Goal: Task Accomplishment & Management: Manage account settings

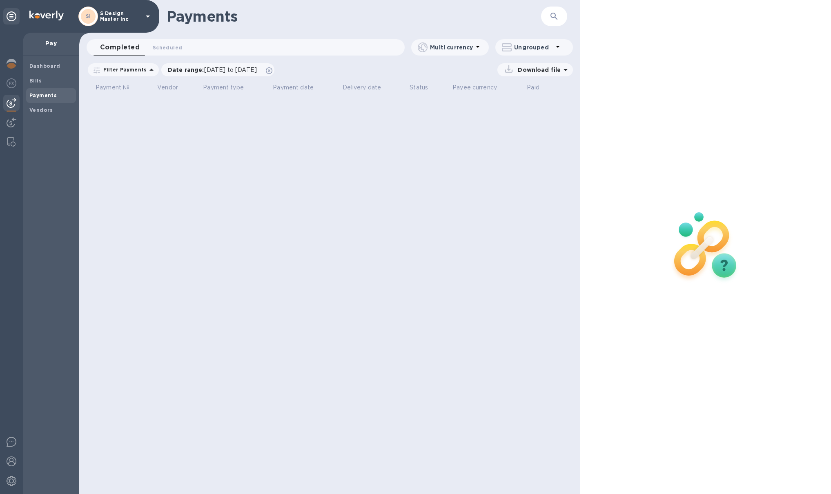
click at [20, 63] on div at bounding box center [11, 264] width 23 height 462
click at [12, 64] on img at bounding box center [12, 64] width 10 height 10
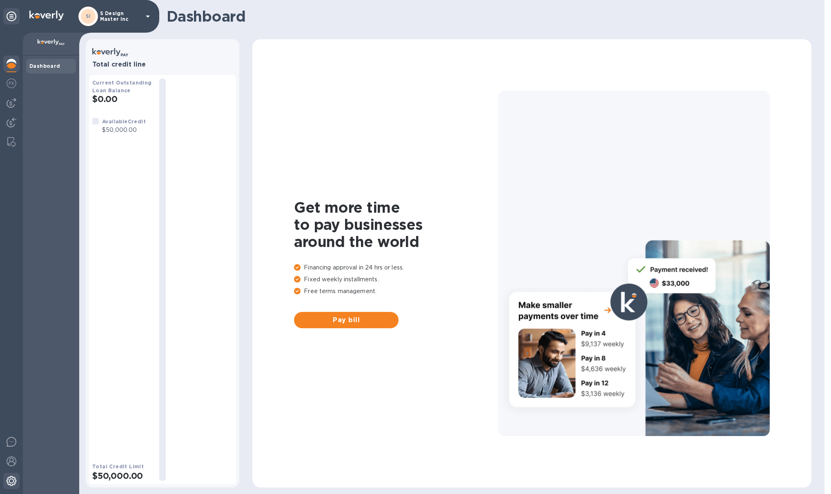
click at [16, 361] on img at bounding box center [12, 481] width 10 height 10
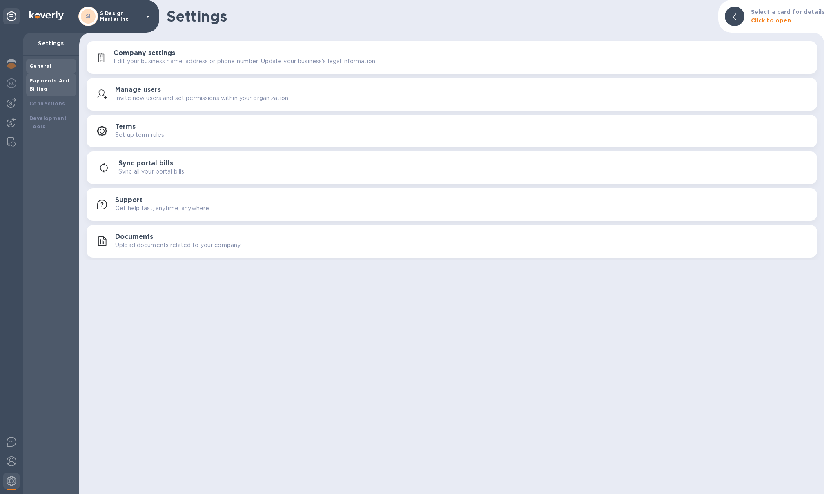
click at [69, 87] on div "Payments And Billing" at bounding box center [50, 85] width 43 height 16
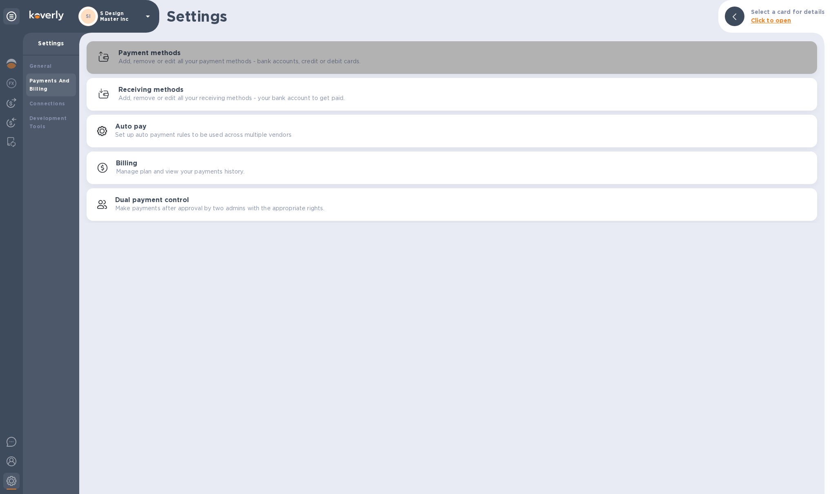
click at [191, 45] on button "Payment methods Add, remove or edit all your payment methods - bank accounts, c…" at bounding box center [452, 57] width 731 height 33
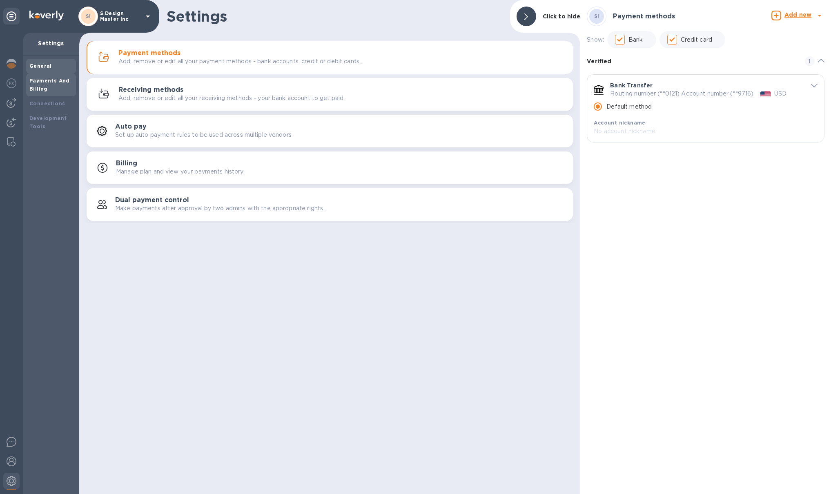
click at [46, 66] on b "General" at bounding box center [40, 66] width 22 height 6
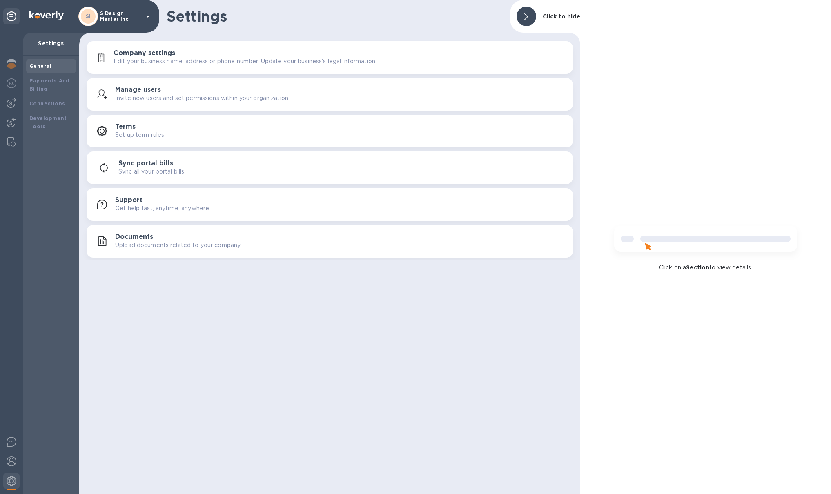
click at [163, 63] on p "Edit your business name, address or phone number. Update your business's legal …" at bounding box center [245, 61] width 263 height 9
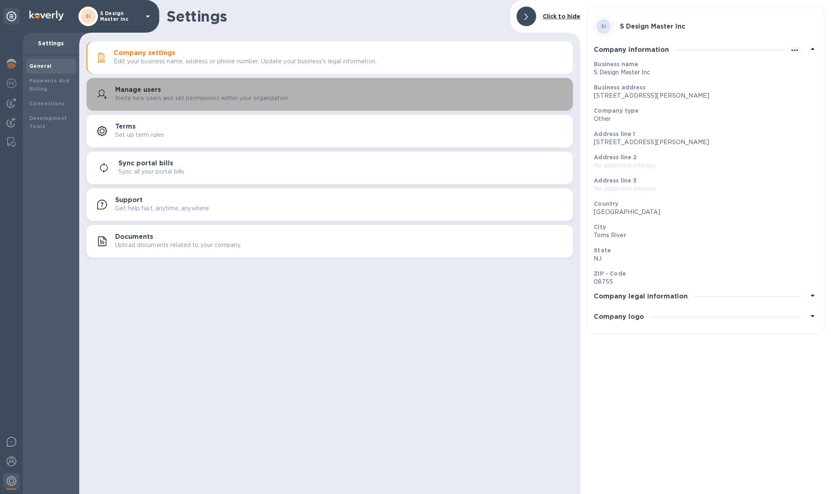
click at [201, 101] on p "Invite new users and set permissions within your organization." at bounding box center [202, 98] width 174 height 9
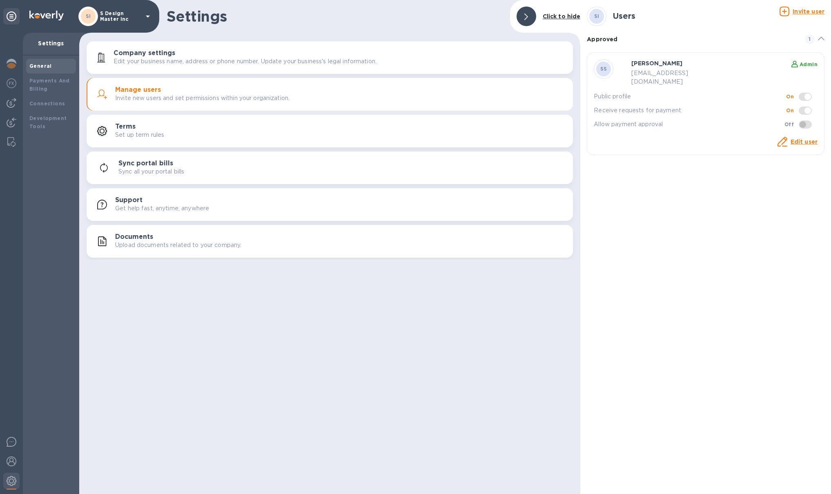
click at [117, 16] on p "S Design Master Inc" at bounding box center [120, 16] width 41 height 11
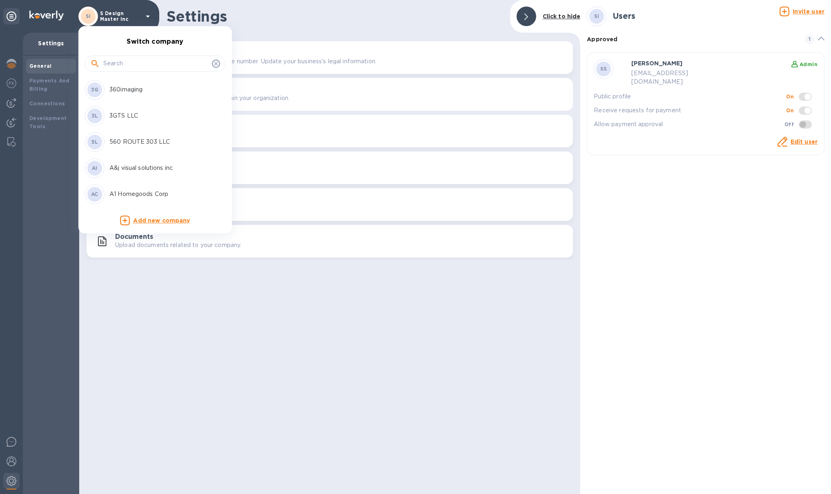
click at [130, 59] on input "text" at bounding box center [155, 64] width 105 height 12
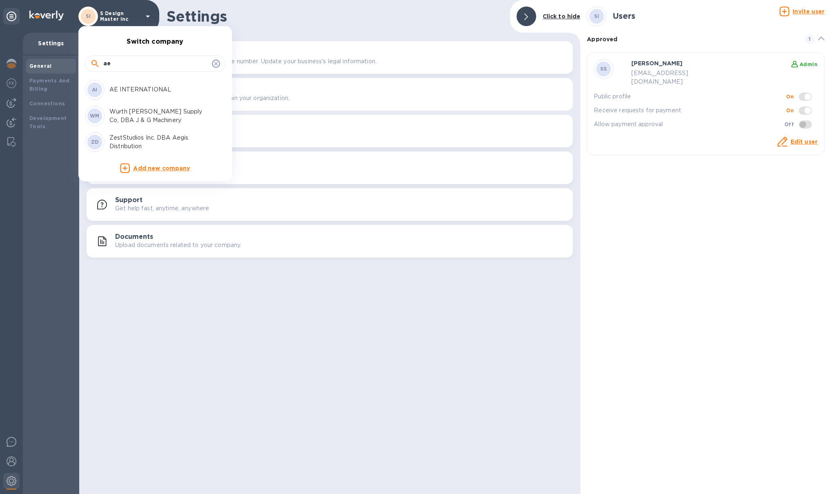
type input "ae"
click at [150, 87] on p "AE INTERNATIONAL" at bounding box center [160, 89] width 103 height 9
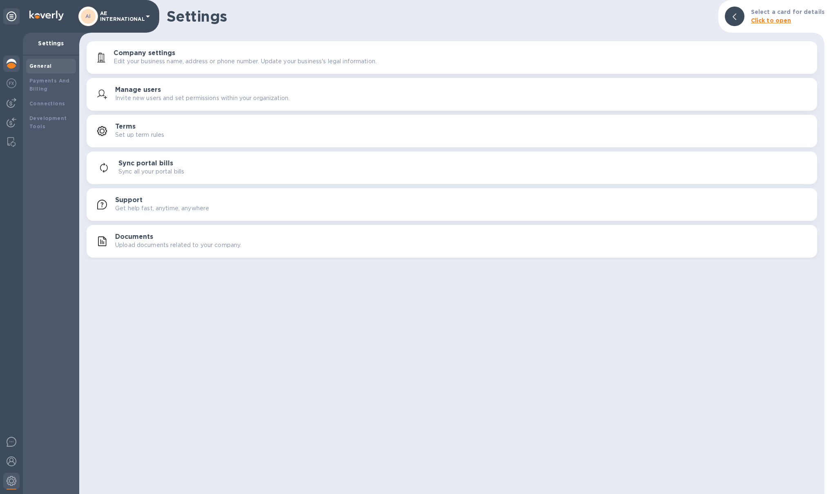
click at [17, 58] on div at bounding box center [11, 65] width 16 height 18
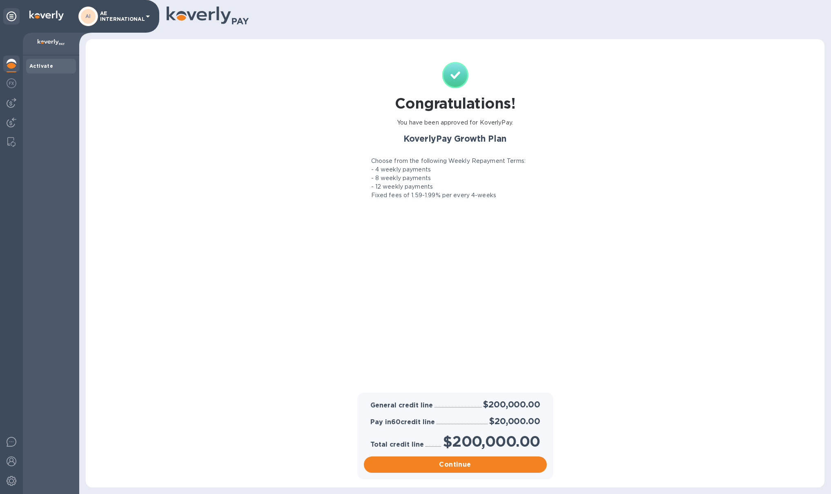
click at [131, 20] on p "AE INTERNATIONAL" at bounding box center [120, 16] width 41 height 11
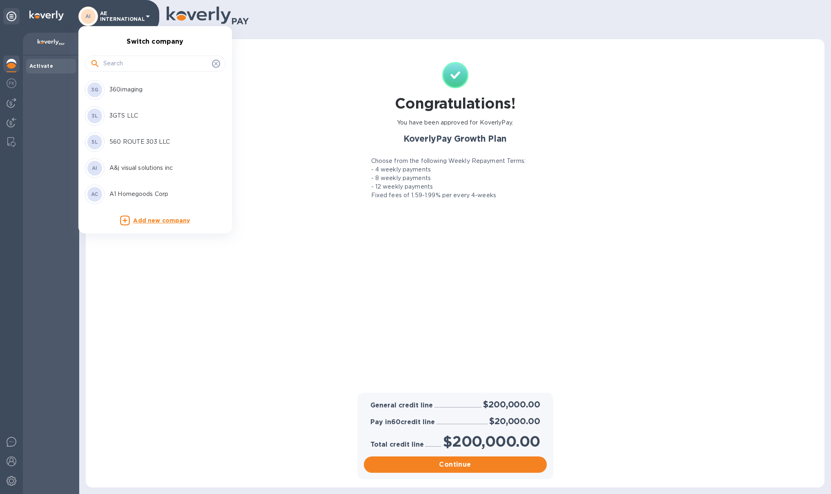
click at [135, 64] on input "text" at bounding box center [155, 64] width 105 height 12
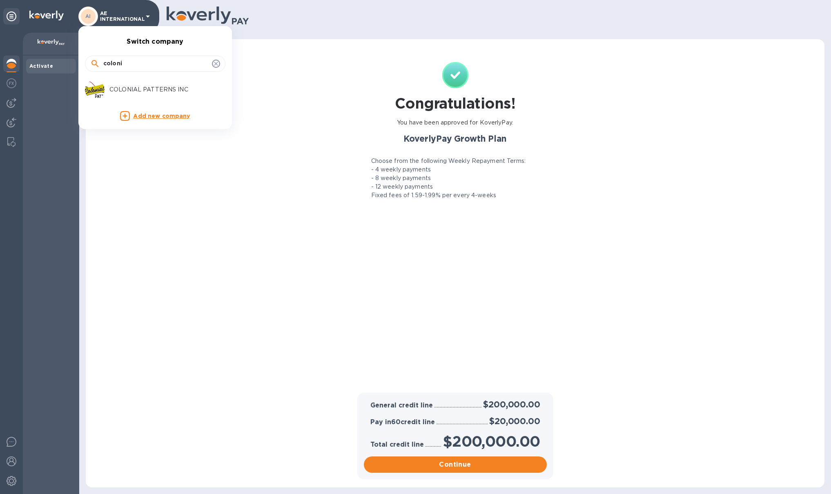
type input "coloni"
click at [162, 91] on p "COLONIAL PATTERNS INC" at bounding box center [160, 89] width 103 height 9
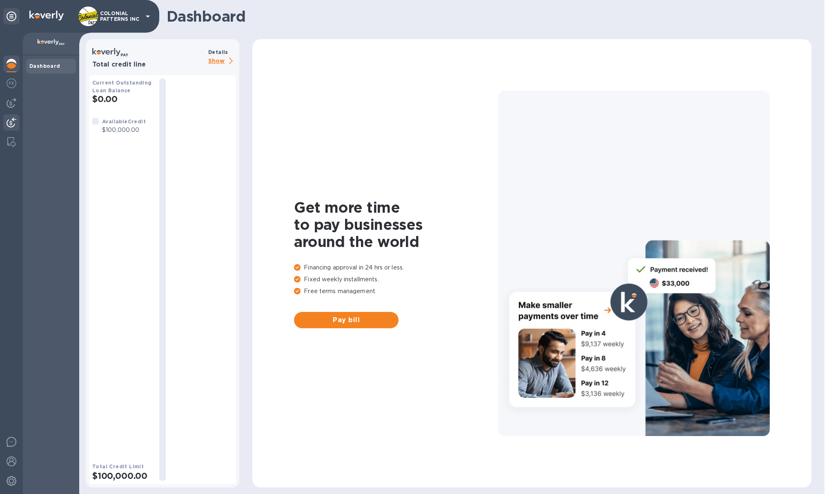
click at [11, 120] on img at bounding box center [12, 123] width 10 height 10
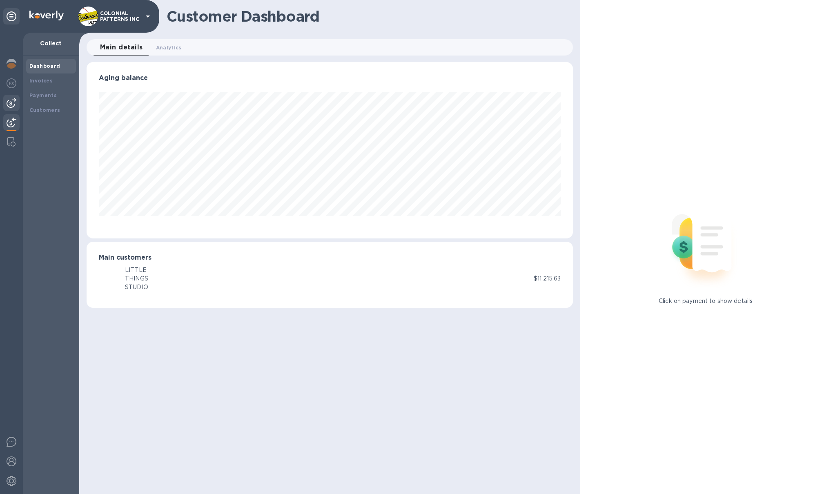
scroll to position [176, 487]
click at [12, 104] on img at bounding box center [12, 103] width 10 height 10
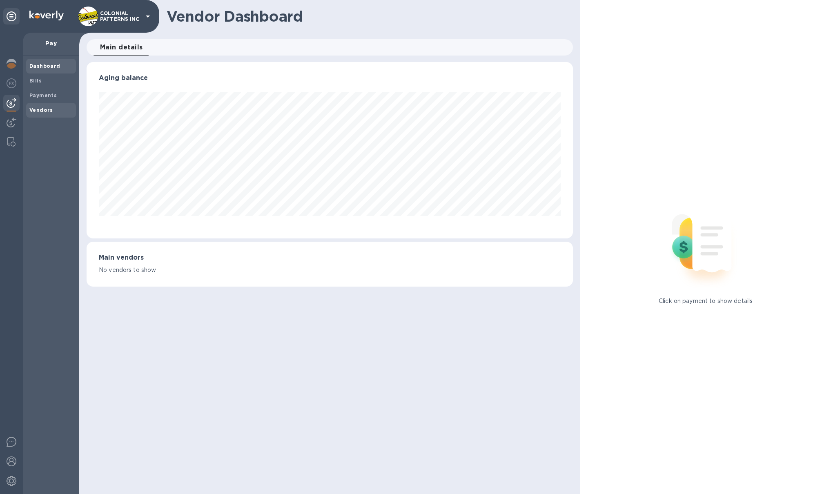
scroll to position [176, 487]
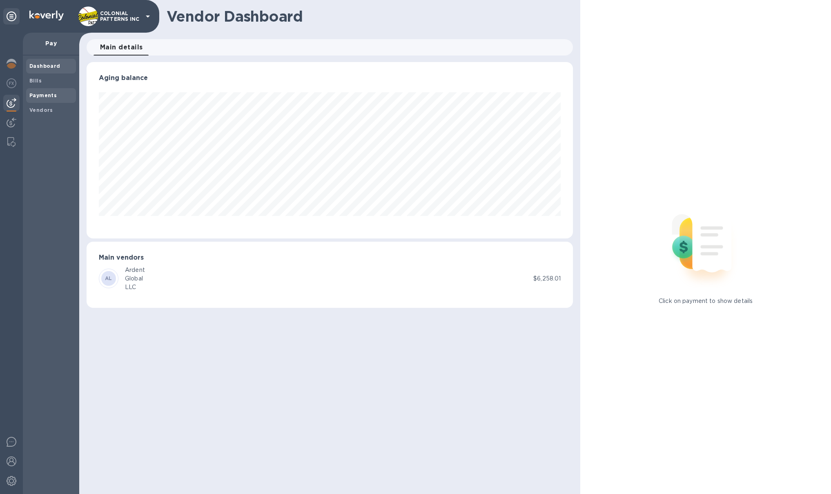
click at [44, 98] on span "Payments" at bounding box center [42, 96] width 27 height 8
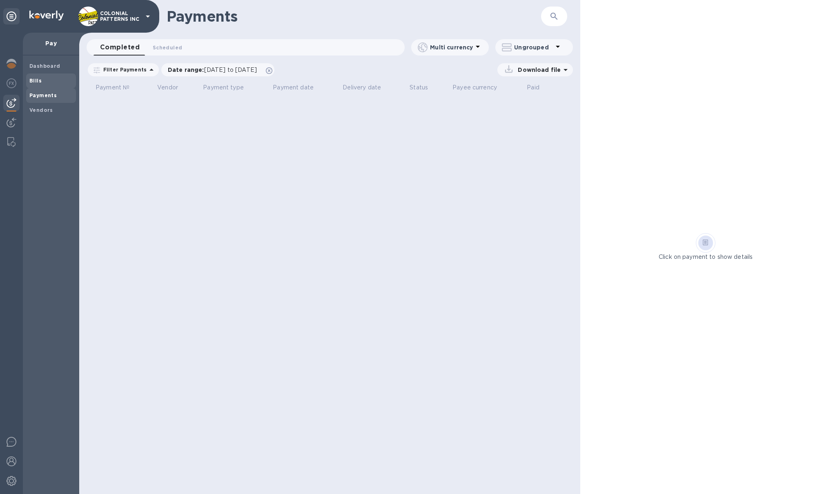
click at [45, 84] on span "Bills" at bounding box center [50, 81] width 43 height 8
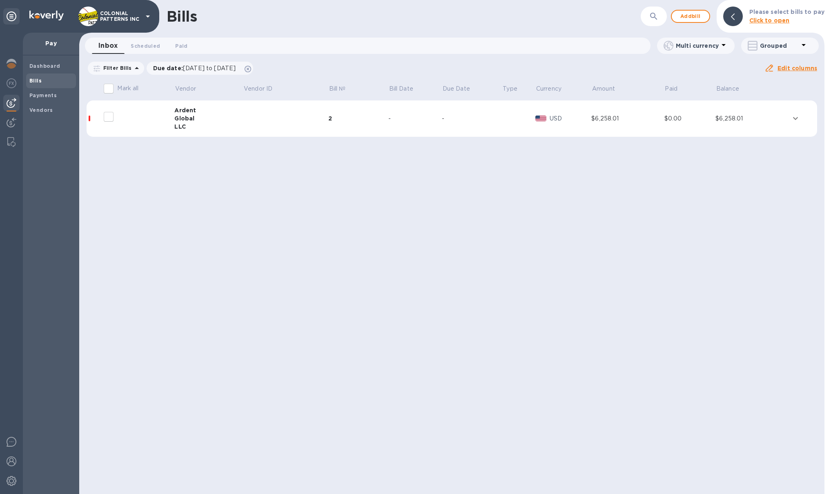
click at [249, 123] on td at bounding box center [285, 119] width 85 height 37
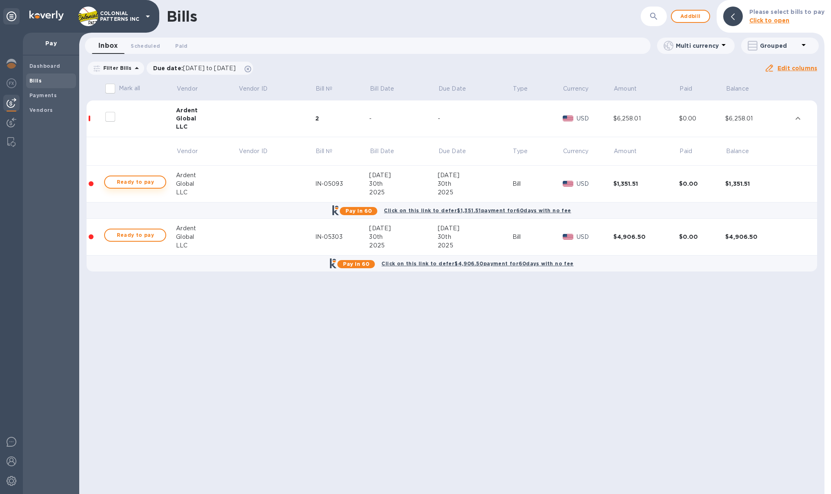
click at [134, 186] on span "Ready to pay" at bounding box center [135, 182] width 47 height 10
click at [124, 180] on span "Ready to pay" at bounding box center [135, 182] width 47 height 10
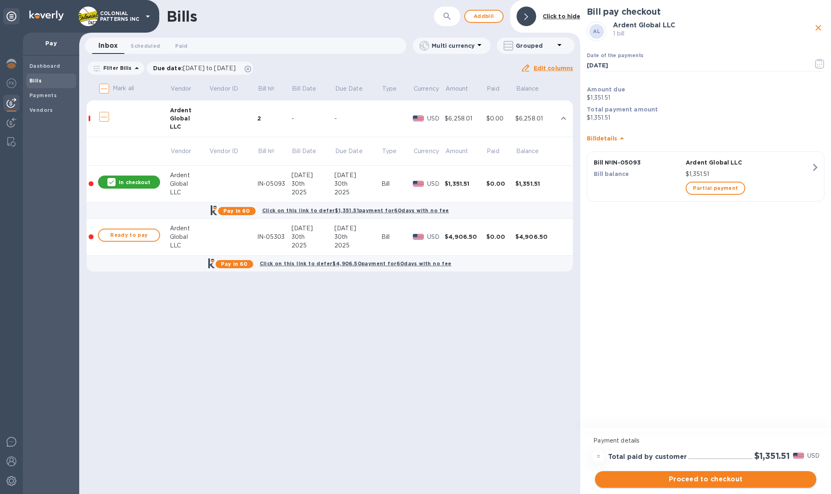
click at [712, 480] on span "Proceed to checkout" at bounding box center [706, 480] width 208 height 10
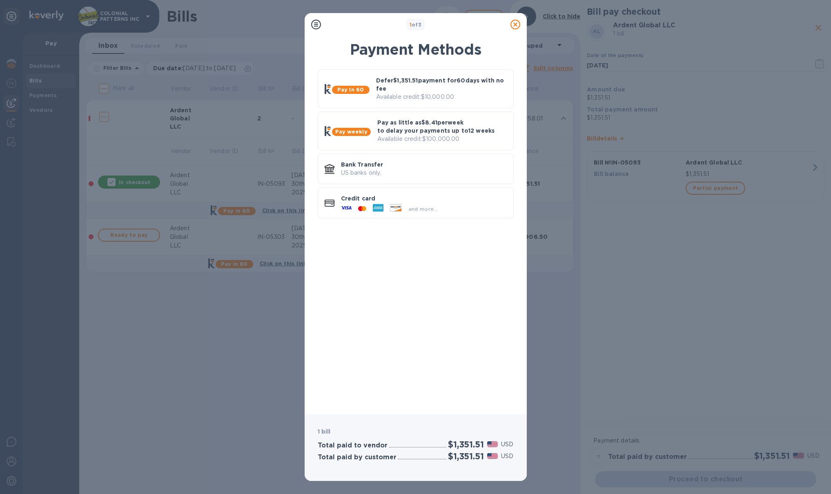
click at [513, 25] on icon at bounding box center [516, 25] width 10 height 10
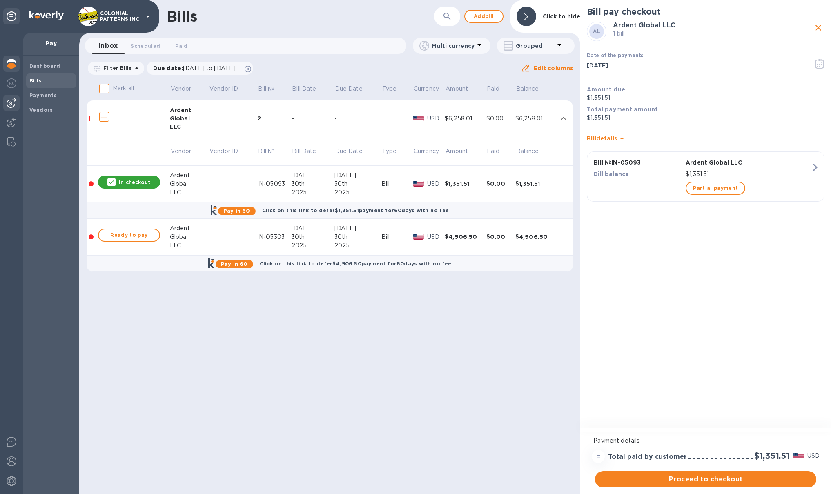
click at [16, 67] on img at bounding box center [12, 64] width 10 height 10
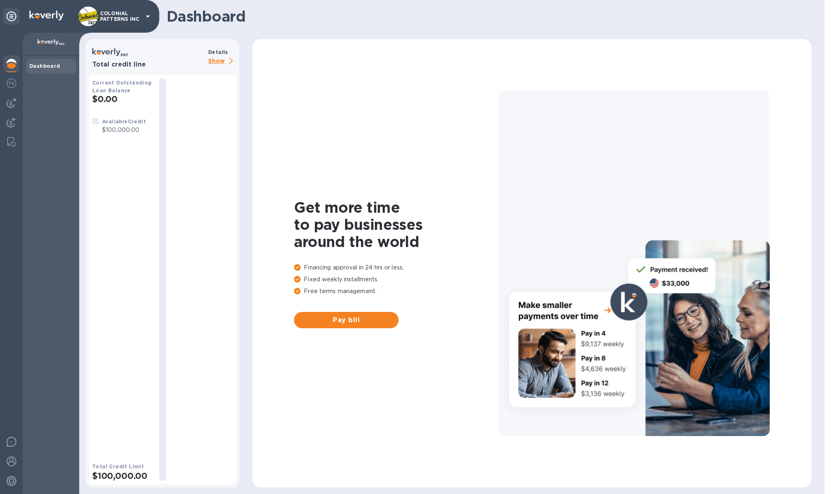
click at [227, 64] on p "Show" at bounding box center [222, 61] width 28 height 10
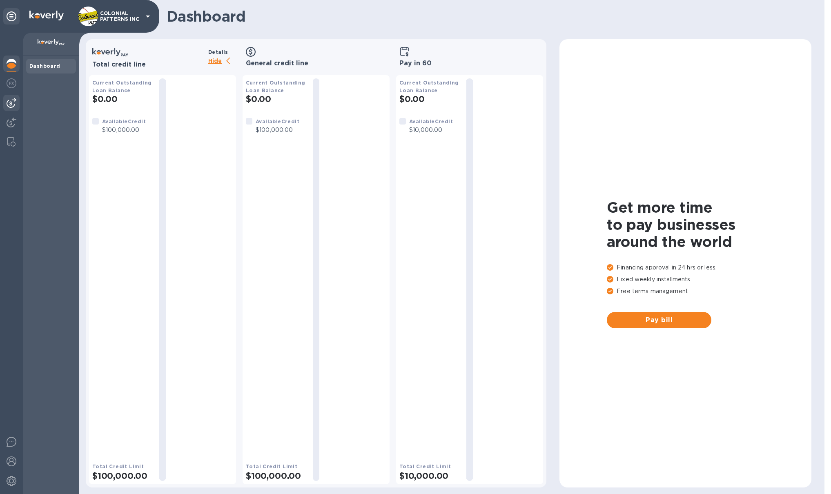
click at [16, 105] on img at bounding box center [12, 103] width 10 height 10
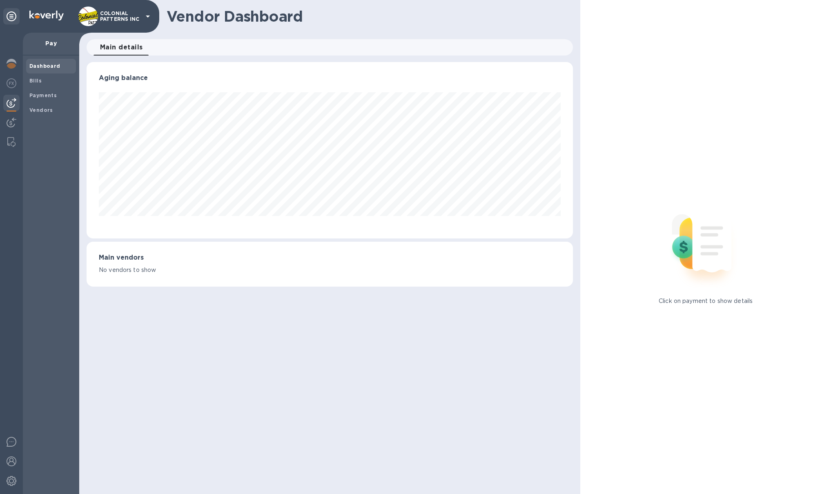
scroll to position [176, 487]
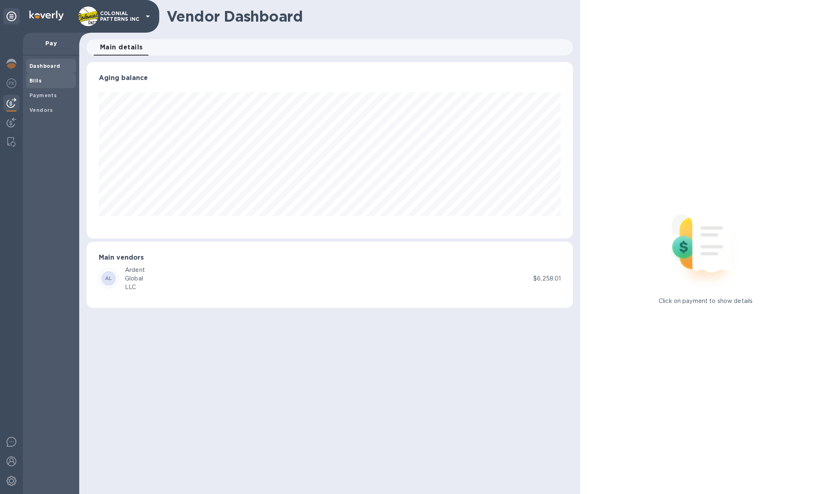
click at [32, 83] on b "Bills" at bounding box center [35, 81] width 12 height 6
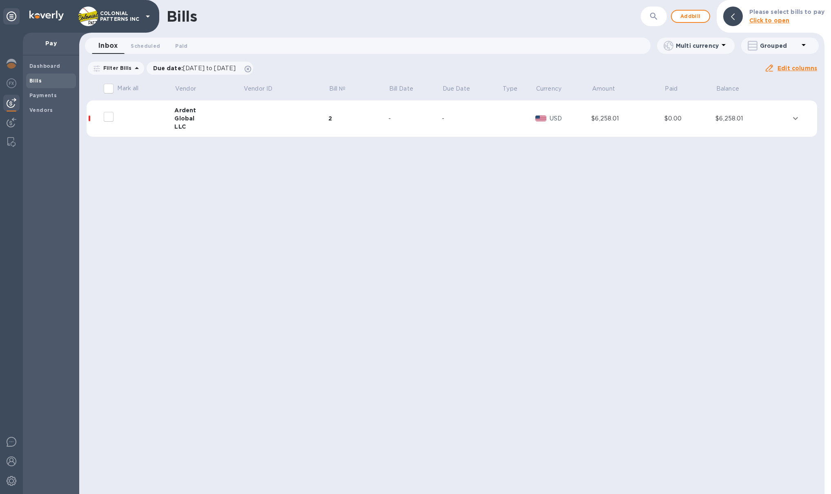
click at [112, 120] on input "decorative checkbox" at bounding box center [108, 116] width 17 height 17
click at [235, 122] on div "Global" at bounding box center [208, 118] width 69 height 8
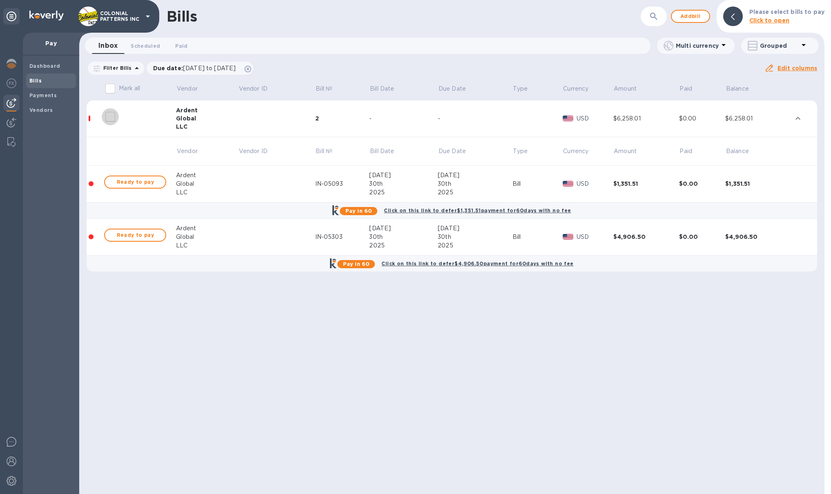
click at [113, 114] on input "decorative checkbox" at bounding box center [110, 116] width 17 height 17
click at [112, 117] on input "decorative checkbox" at bounding box center [110, 116] width 17 height 17
checkbox input "false"
click at [107, 88] on input "Mark all" at bounding box center [110, 88] width 17 height 17
checkbox input "true"
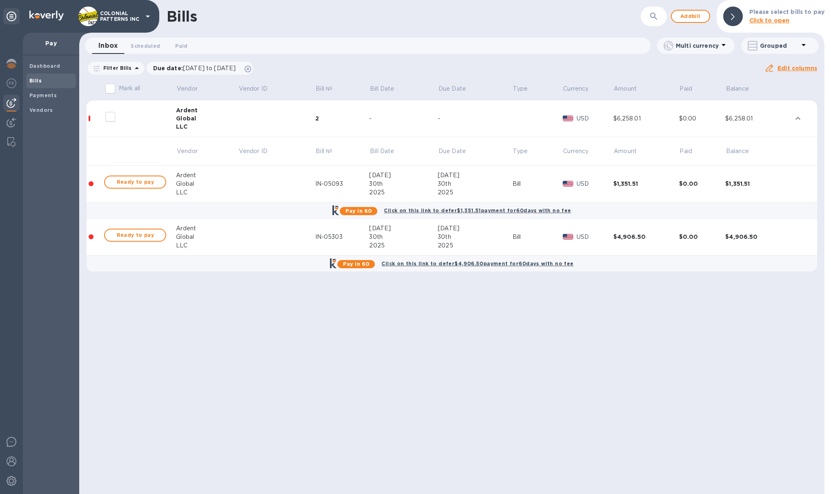
checkbox input "true"
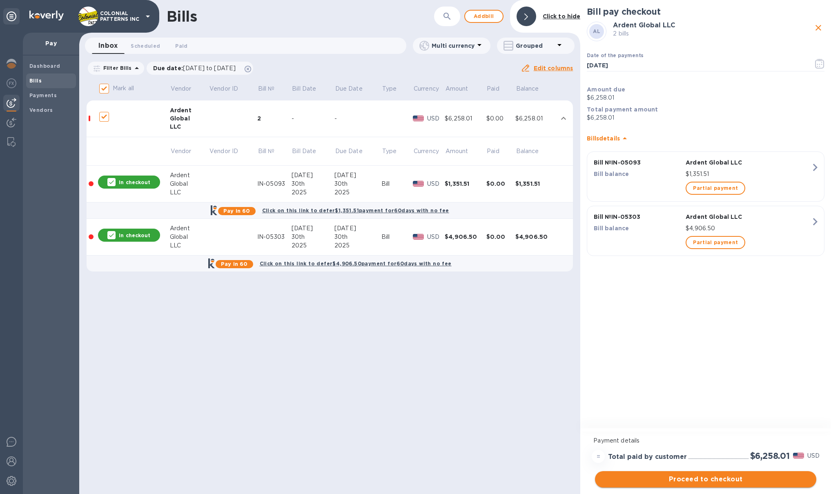
click at [699, 477] on span "Proceed to checkout" at bounding box center [706, 480] width 208 height 10
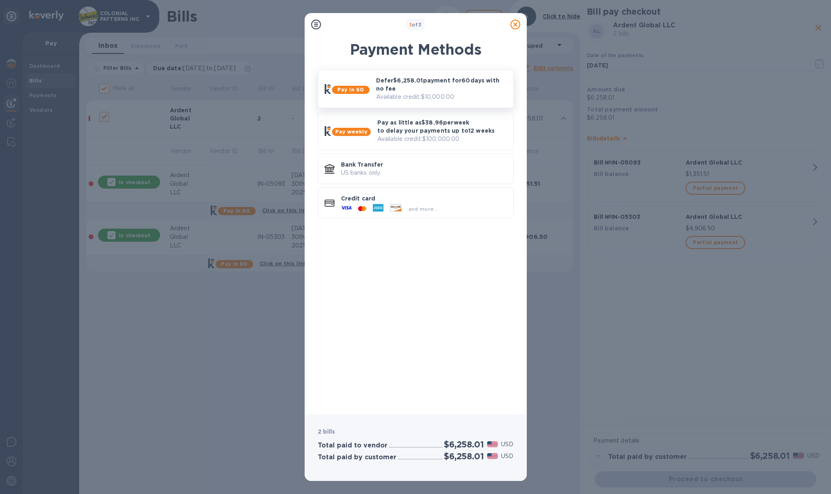
click at [401, 99] on p "Available credit: $10,000.00" at bounding box center [441, 97] width 131 height 9
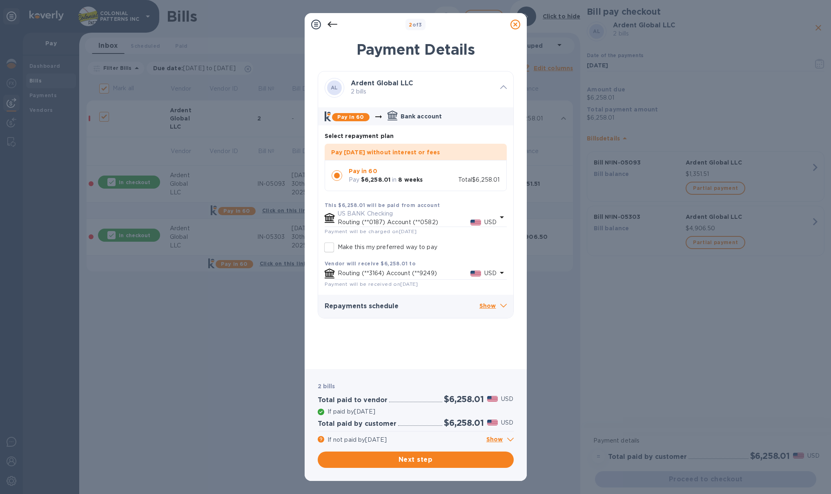
click at [503, 436] on p "Show" at bounding box center [500, 440] width 27 height 10
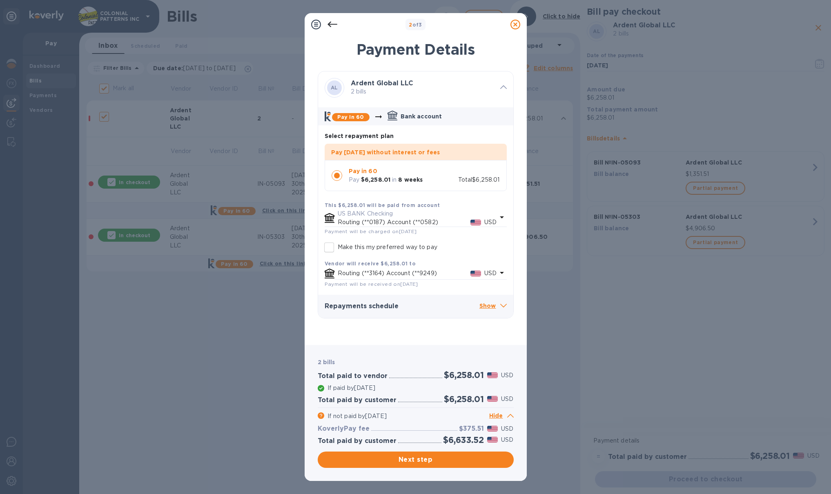
click at [486, 357] on div "2 bills" at bounding box center [415, 363] width 199 height 12
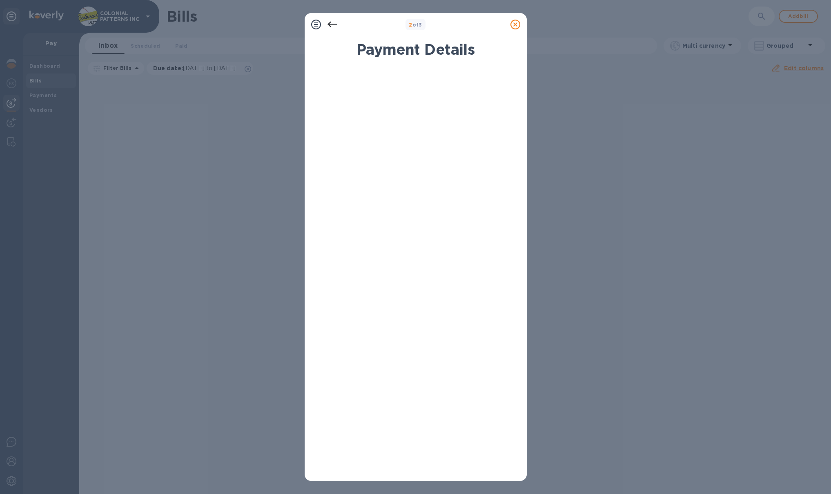
click at [515, 26] on icon at bounding box center [516, 25] width 10 height 10
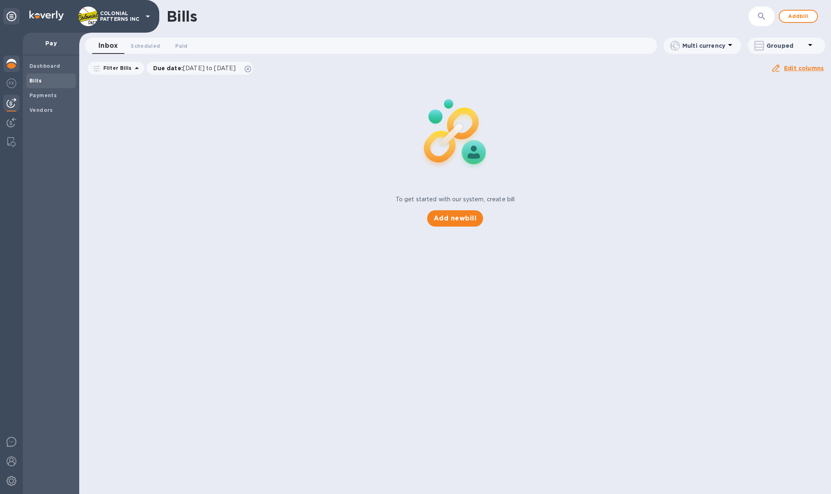
click at [13, 63] on img at bounding box center [12, 64] width 10 height 10
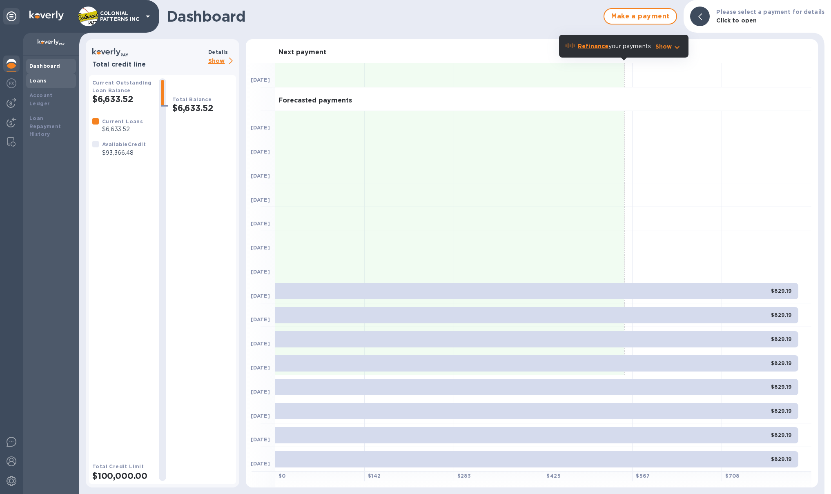
click at [45, 78] on div "Loans" at bounding box center [50, 81] width 43 height 8
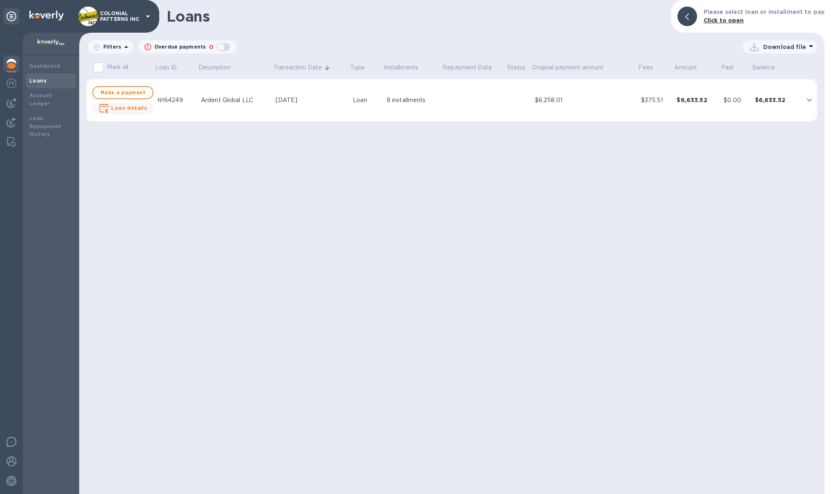
click at [11, 63] on img at bounding box center [12, 64] width 10 height 10
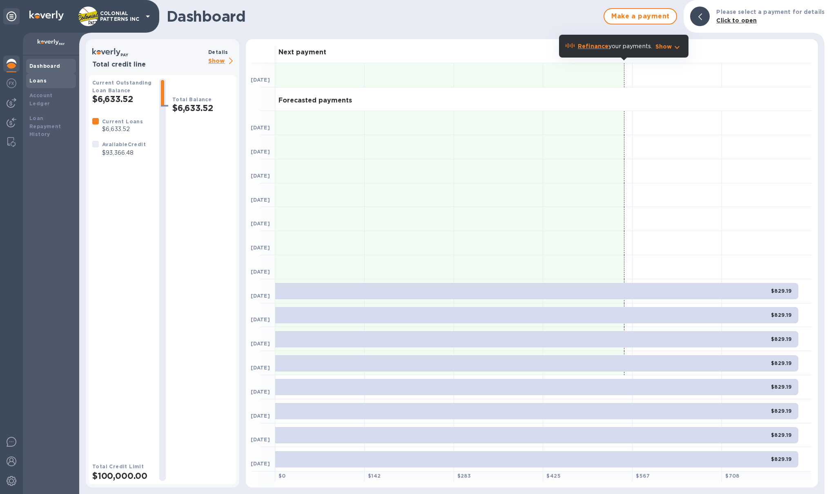
click at [56, 79] on div "Loans" at bounding box center [50, 81] width 43 height 8
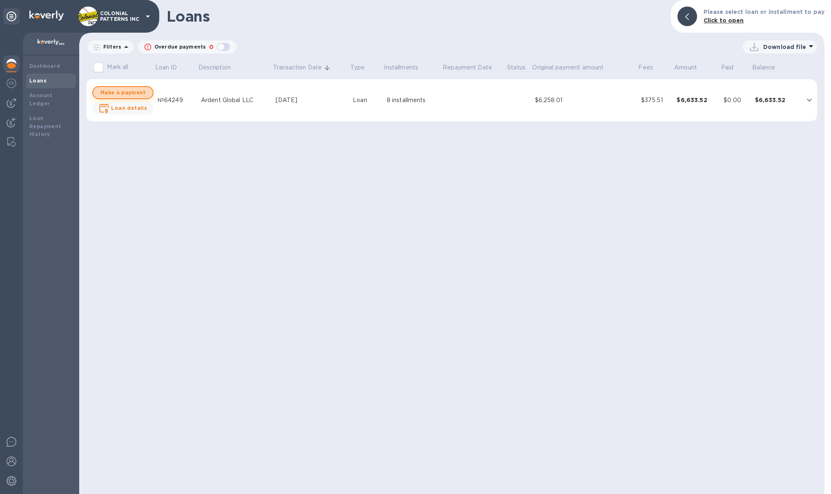
click at [137, 94] on span "Make a payment" at bounding box center [123, 93] width 47 height 10
checkbox input "true"
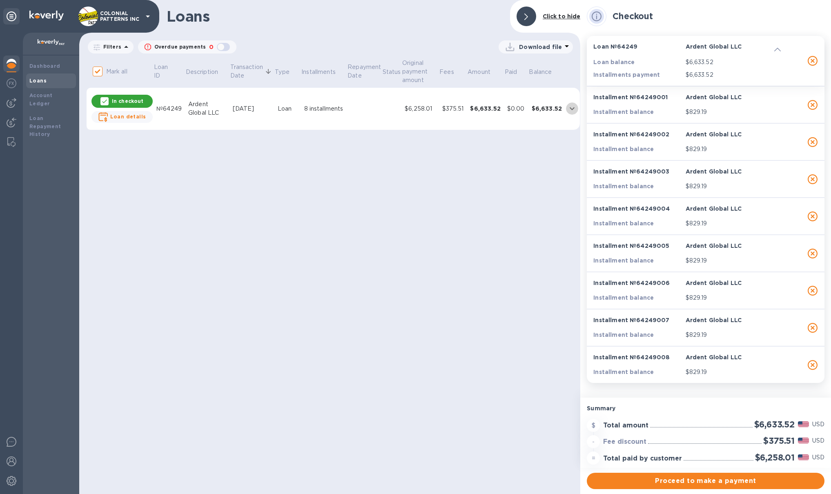
click at [567, 108] on icon "expand row" at bounding box center [572, 109] width 10 height 10
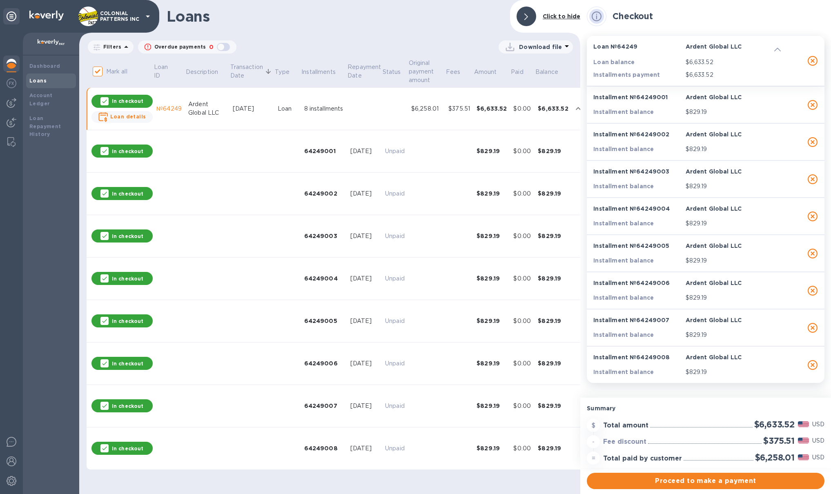
click at [526, 17] on icon at bounding box center [527, 16] width 4 height 7
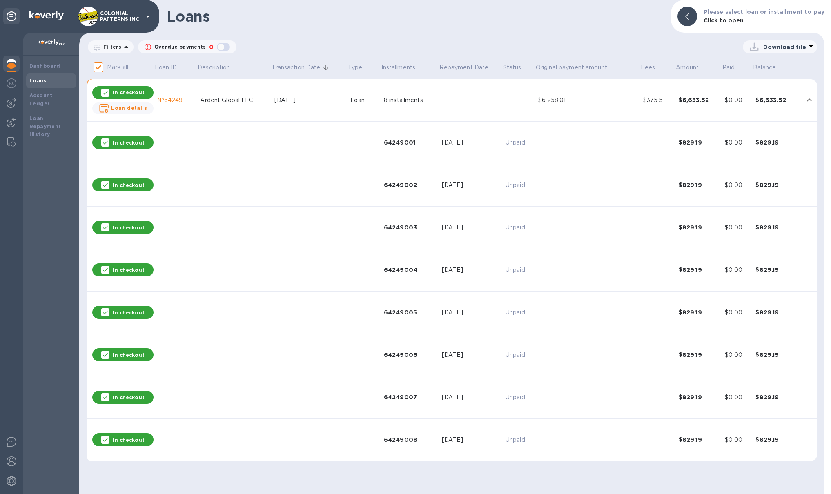
click at [17, 67] on div at bounding box center [11, 65] width 16 height 18
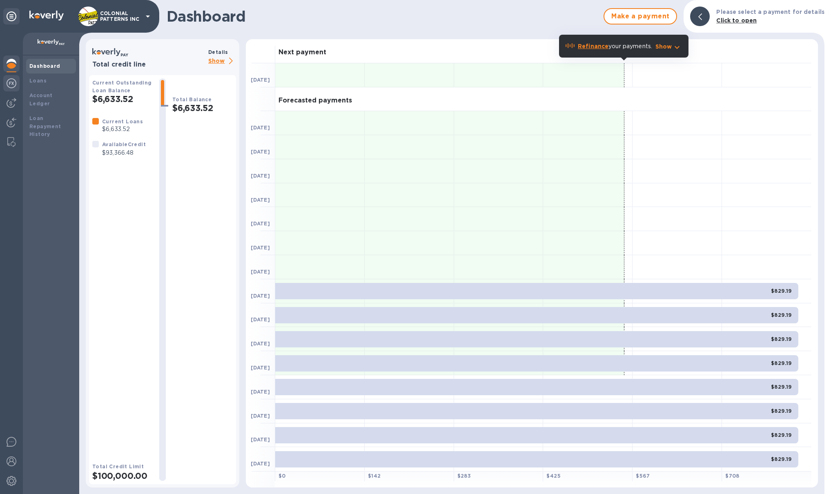
click at [15, 85] on img at bounding box center [12, 83] width 10 height 10
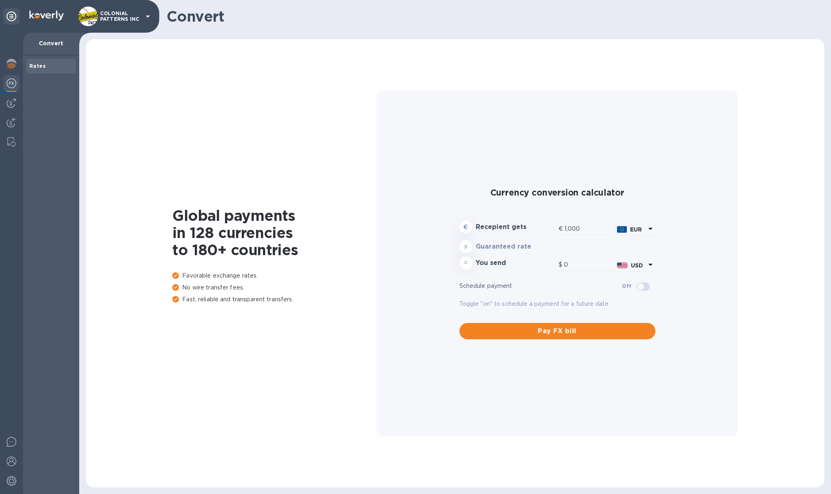
type input "1,173.65"
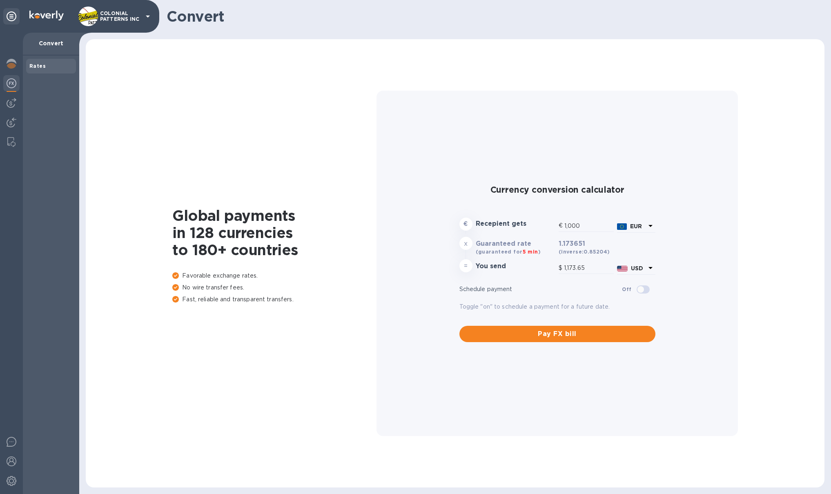
click at [10, 85] on img at bounding box center [12, 83] width 10 height 10
click at [12, 105] on img at bounding box center [12, 103] width 10 height 10
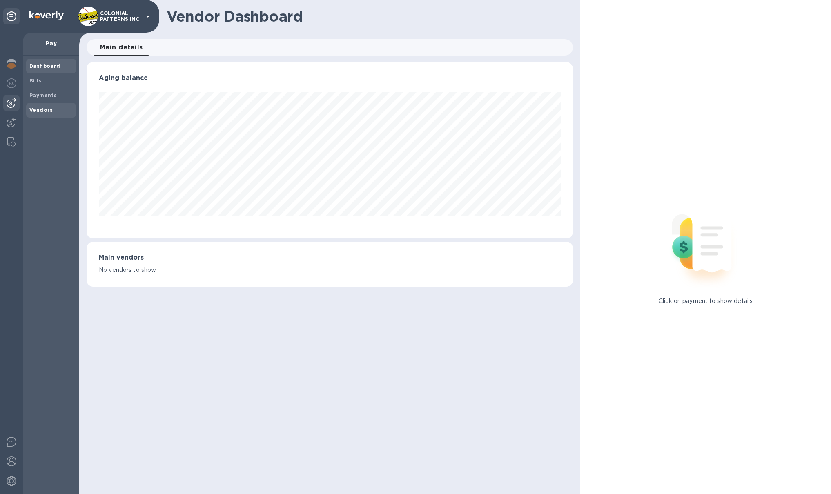
scroll to position [176, 487]
click at [46, 112] on b "Vendors" at bounding box center [41, 110] width 24 height 6
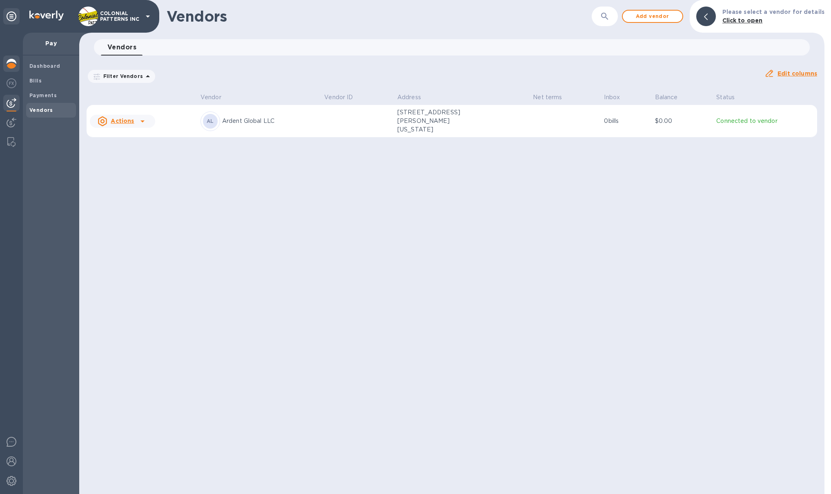
click at [18, 66] on div at bounding box center [11, 65] width 16 height 18
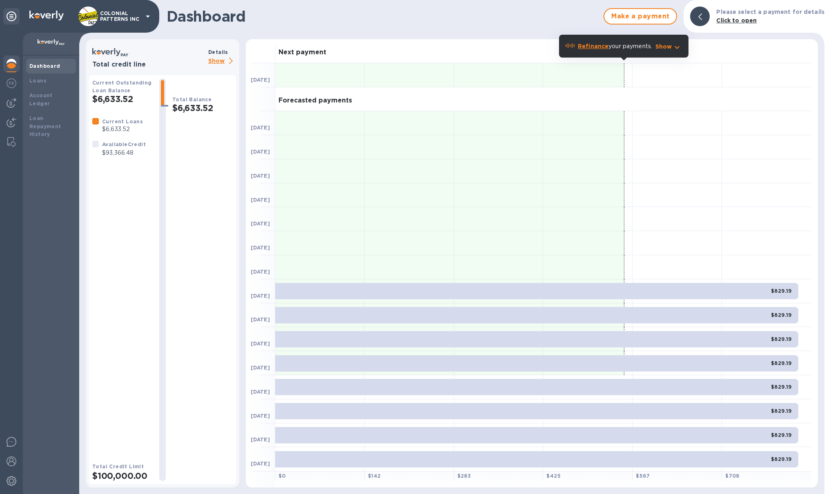
drag, startPoint x: 114, startPoint y: 29, endPoint x: 122, endPoint y: 16, distance: 16.1
click at [114, 29] on div "COLONIAL PATTERNS INC" at bounding box center [79, 16] width 159 height 33
click at [125, 15] on p "COLONIAL PATTERNS INC" at bounding box center [120, 16] width 41 height 11
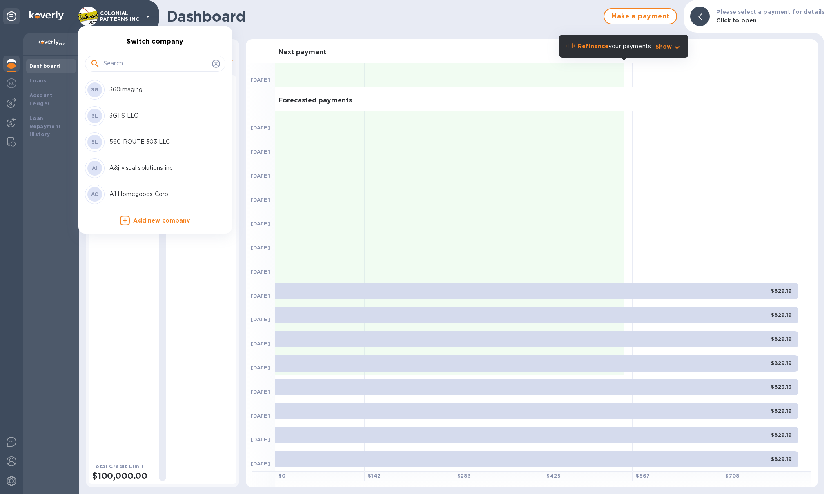
click at [122, 62] on input "text" at bounding box center [155, 64] width 105 height 12
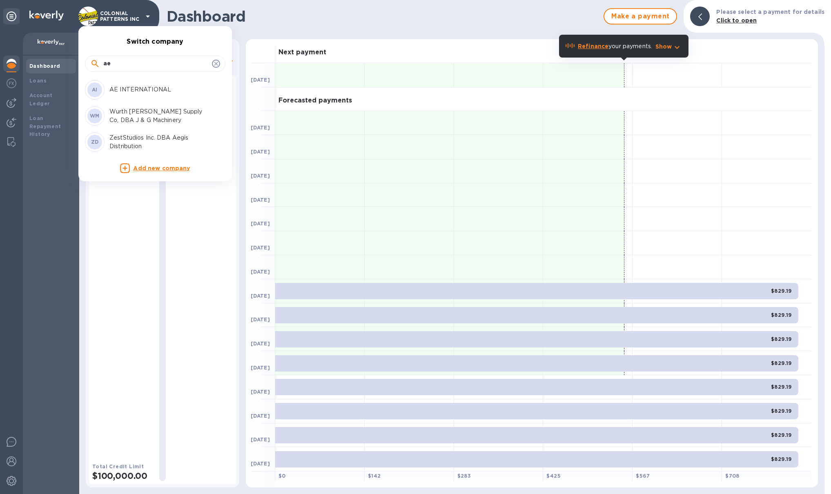
type input "ae"
click at [144, 86] on p "AE INTERNATIONAL" at bounding box center [160, 89] width 103 height 9
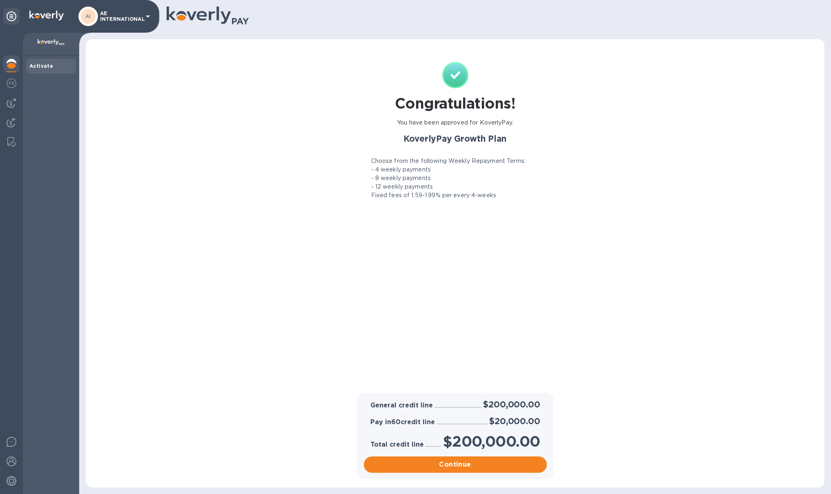
click at [18, 67] on div at bounding box center [11, 65] width 16 height 18
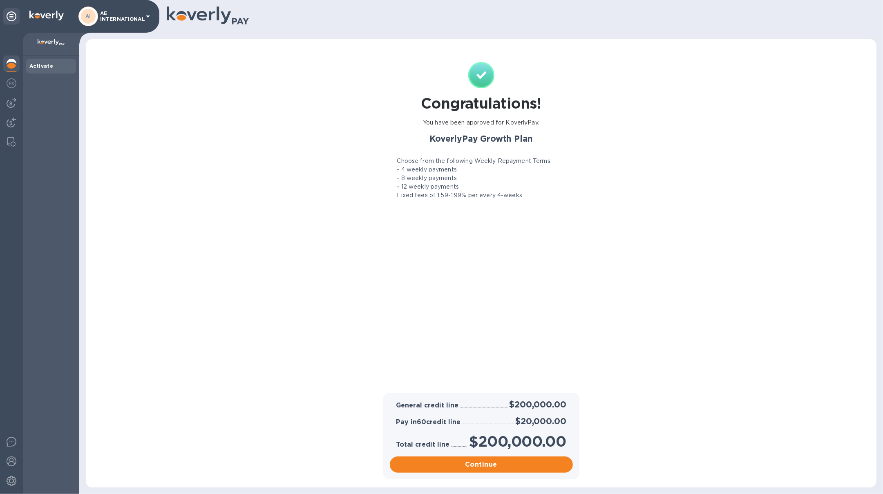
click at [105, 14] on p "AE INTERNATIONAL" at bounding box center [120, 16] width 41 height 11
click at [134, 26] on div "AI AE INTERNATIONAL" at bounding box center [79, 16] width 159 height 33
click at [139, 18] on p "AE INTERNATIONAL" at bounding box center [120, 16] width 41 height 11
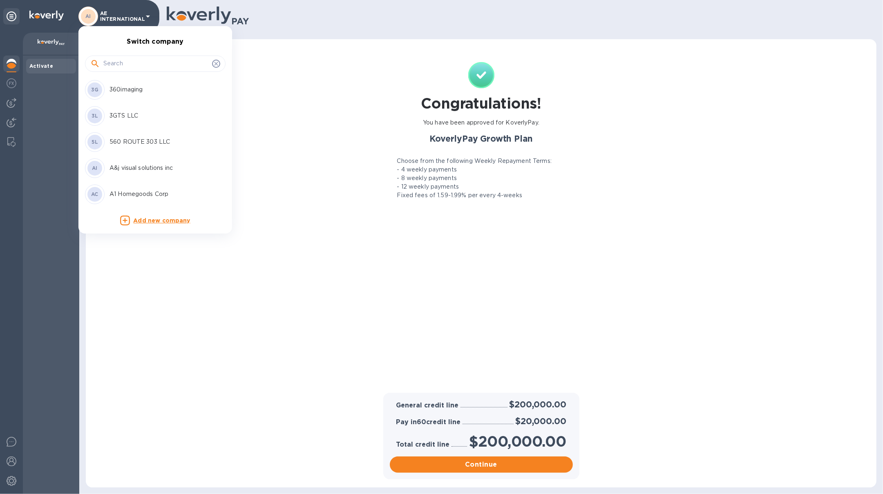
click at [137, 67] on input "text" at bounding box center [155, 64] width 105 height 12
type input "ds"
click at [140, 142] on p "DS International Traders, LLC" at bounding box center [160, 142] width 103 height 9
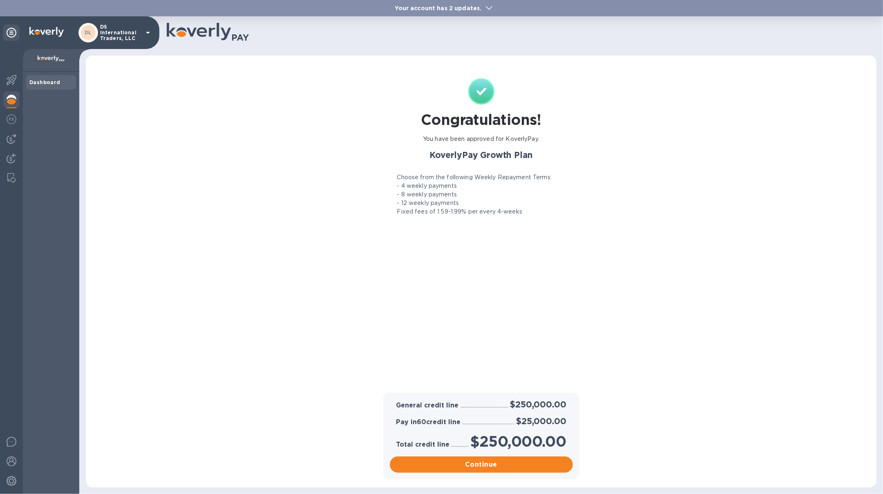
click at [458, 9] on b "Your account has 2 updates." at bounding box center [438, 8] width 87 height 7
click at [18, 79] on div at bounding box center [11, 81] width 16 height 18
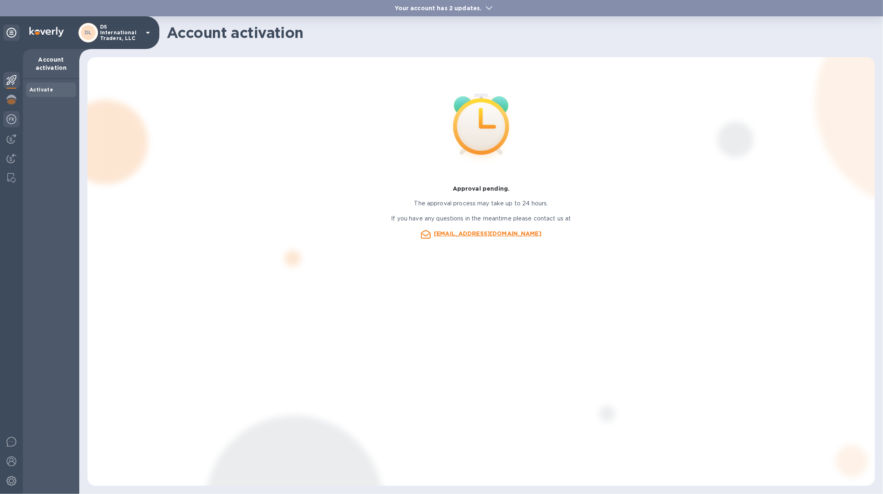
click at [14, 121] on img at bounding box center [12, 119] width 10 height 10
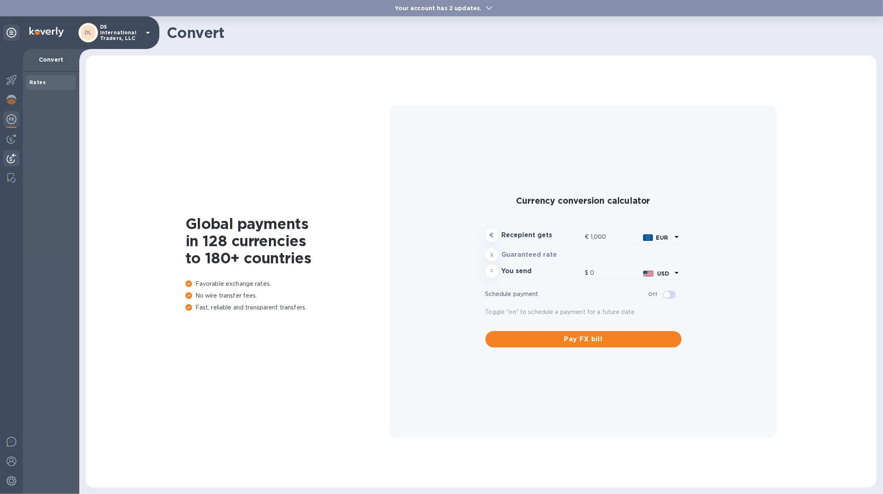
type input "1,174.25"
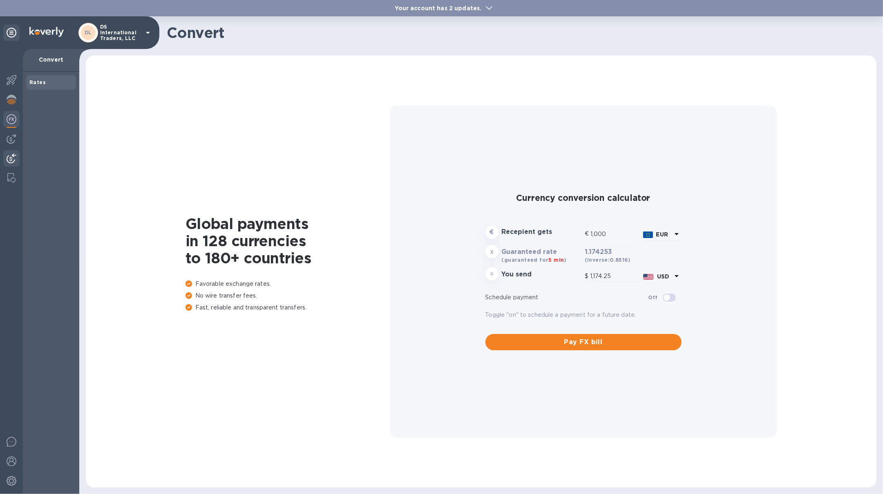
click at [15, 159] on img at bounding box center [12, 159] width 10 height 10
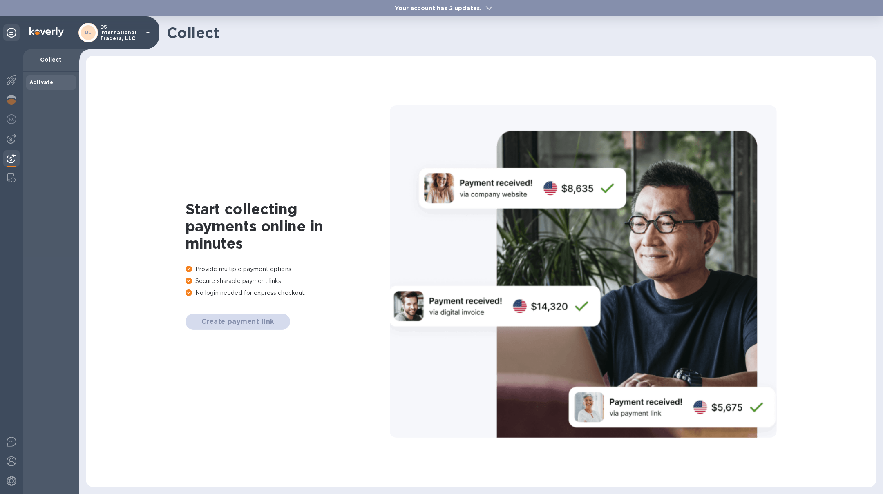
click at [467, 8] on b "Your account has 2 updates." at bounding box center [438, 8] width 87 height 7
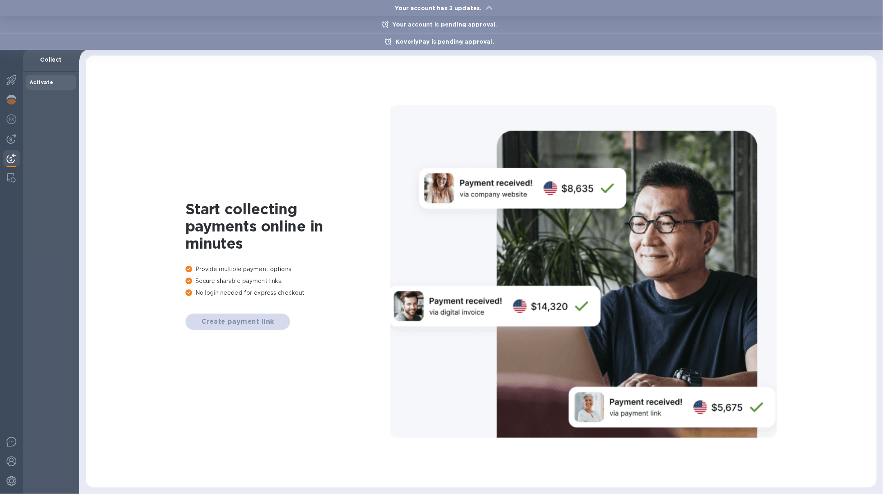
click at [13, 485] on div at bounding box center [441, 247] width 883 height 494
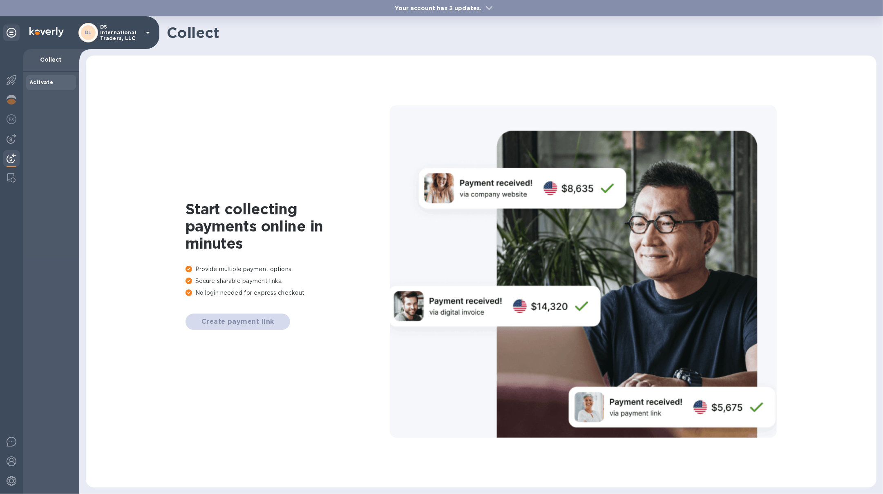
click at [4, 482] on div at bounding box center [11, 482] width 16 height 18
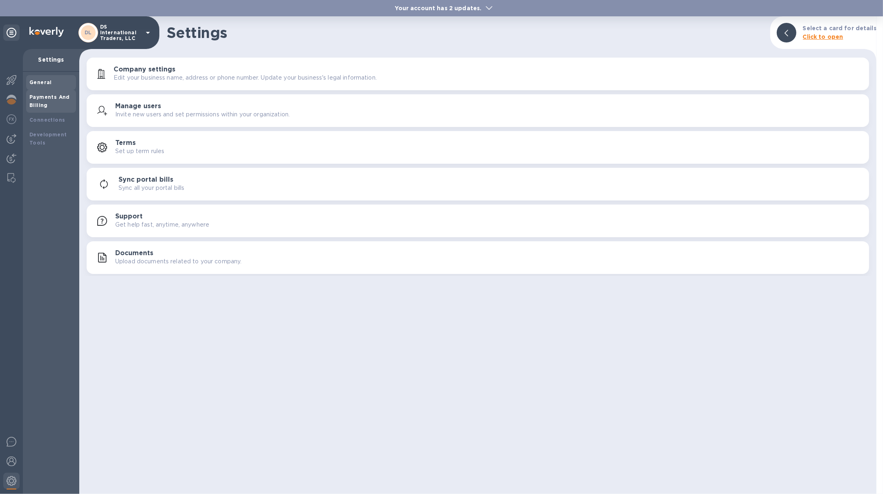
click at [68, 105] on div "Payments And Billing" at bounding box center [50, 101] width 43 height 16
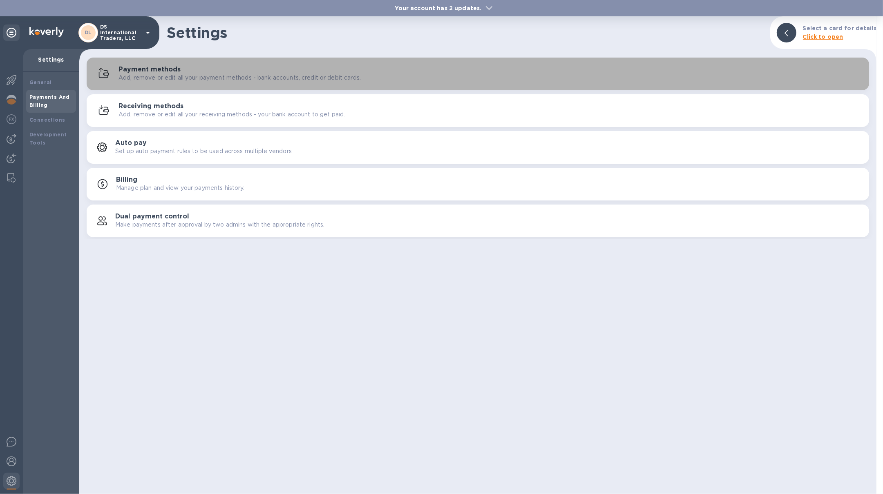
click at [210, 68] on div "Payment methods Add, remove or edit all your payment methods - bank accounts, c…" at bounding box center [490, 74] width 744 height 16
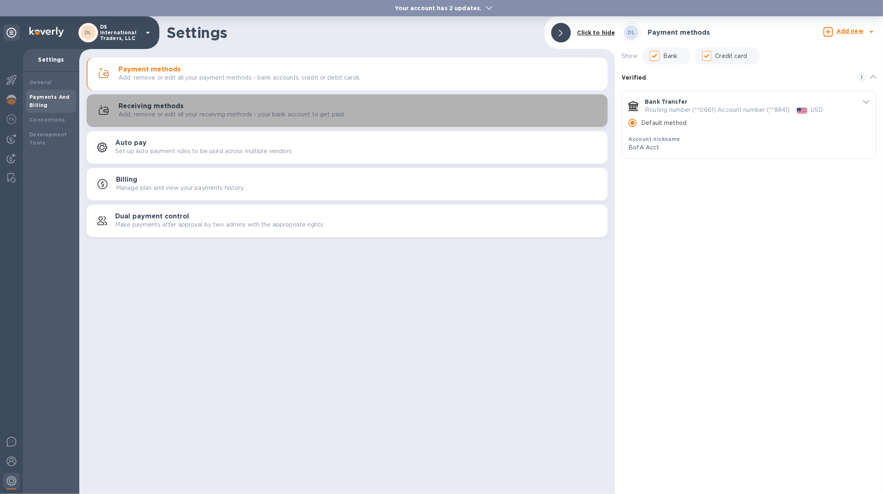
click at [270, 119] on div "Receiving methods Add, remove or edit all your receiving methods - your bank ac…" at bounding box center [347, 111] width 511 height 20
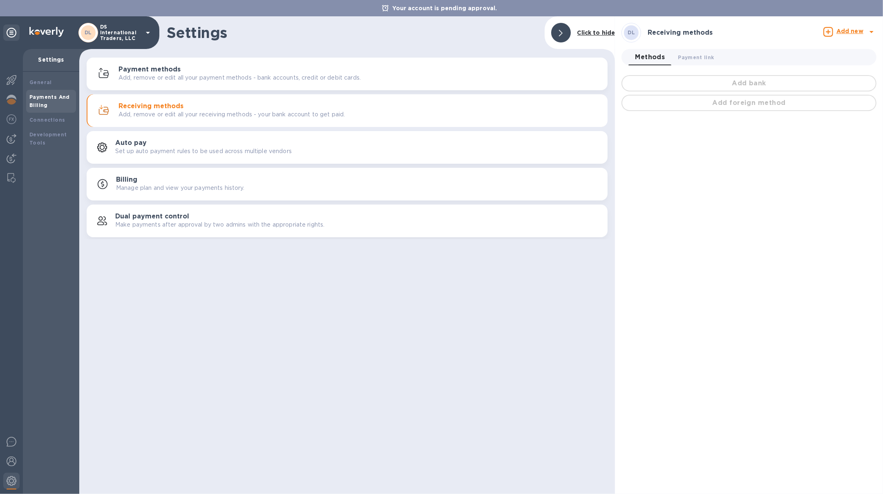
click at [23, 80] on div "General Payments And Billing Connections Development Tools" at bounding box center [51, 283] width 56 height 422
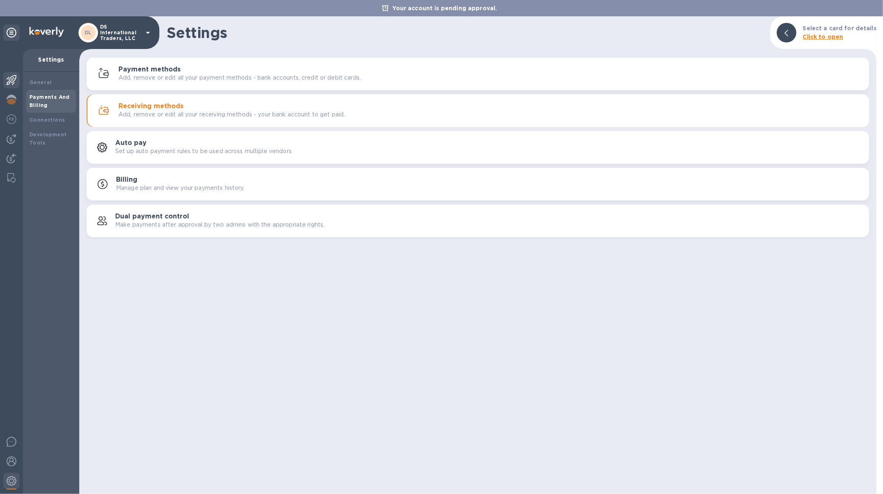
click at [15, 75] on img at bounding box center [12, 80] width 10 height 10
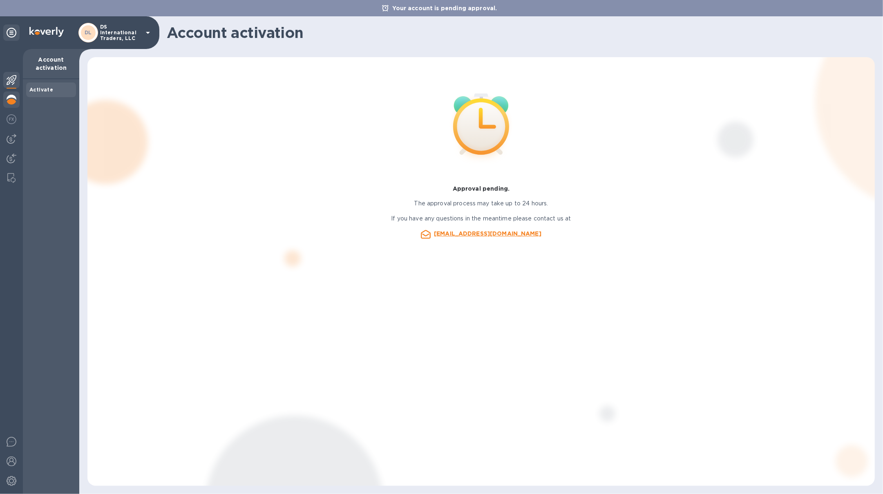
click at [10, 99] on img at bounding box center [12, 100] width 10 height 10
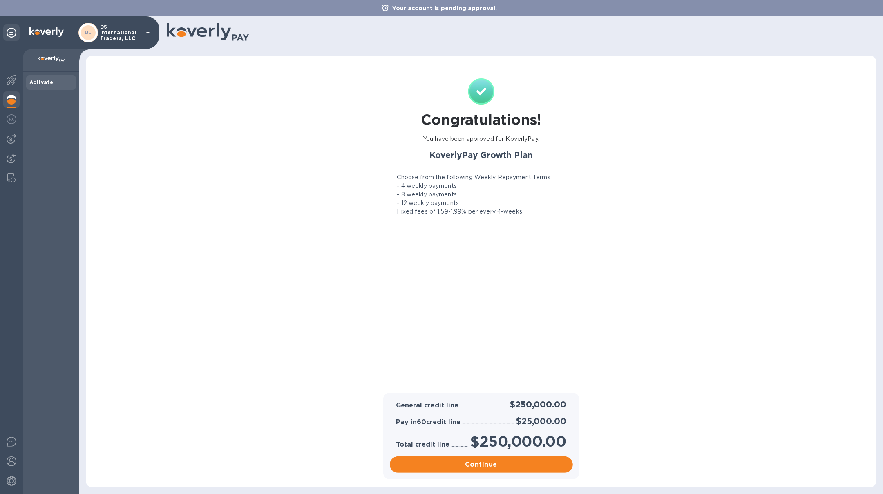
click at [112, 40] on p "DS International Traders, LLC" at bounding box center [120, 32] width 41 height 17
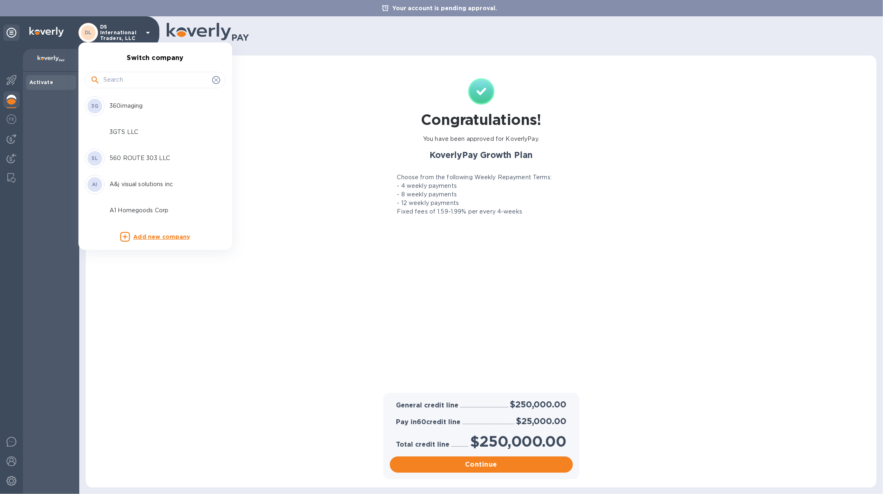
click at [121, 83] on input "text" at bounding box center [155, 80] width 105 height 12
type input "radius"
click at [147, 104] on p "Radius International Inc" at bounding box center [160, 106] width 103 height 9
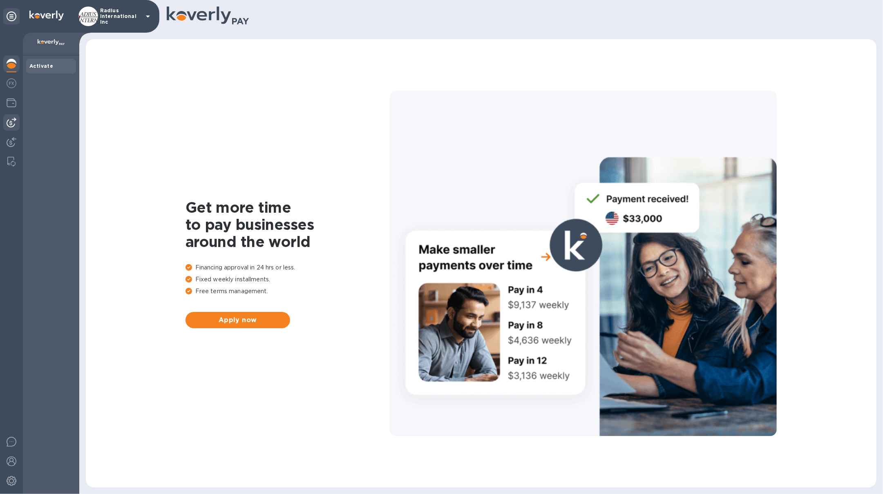
click at [12, 124] on img at bounding box center [12, 123] width 10 height 10
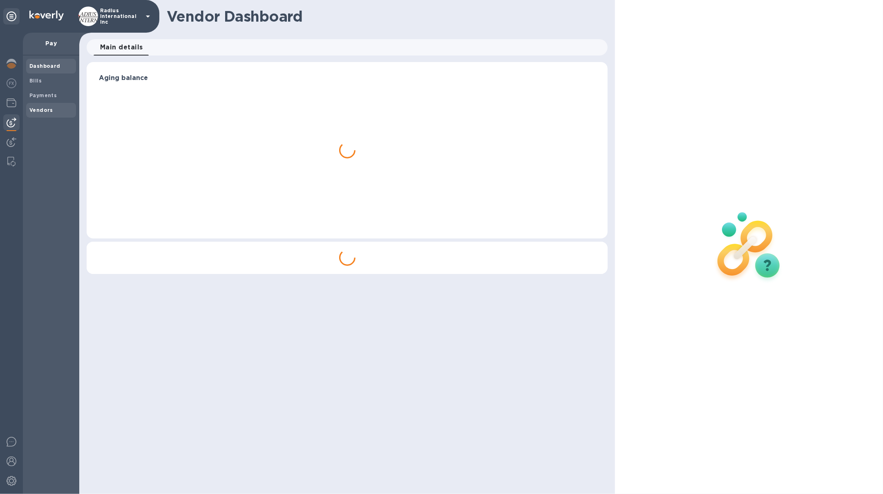
click at [54, 110] on span "Vendors" at bounding box center [50, 110] width 43 height 8
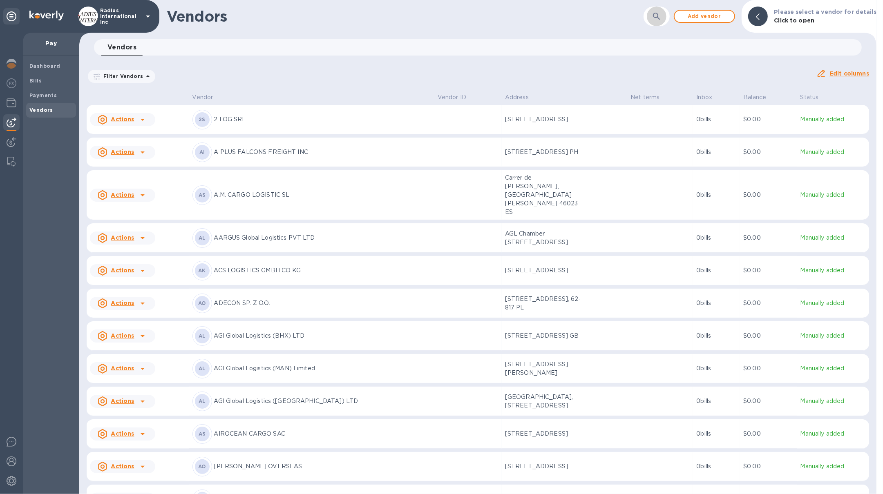
click at [657, 18] on icon "button" at bounding box center [657, 16] width 10 height 10
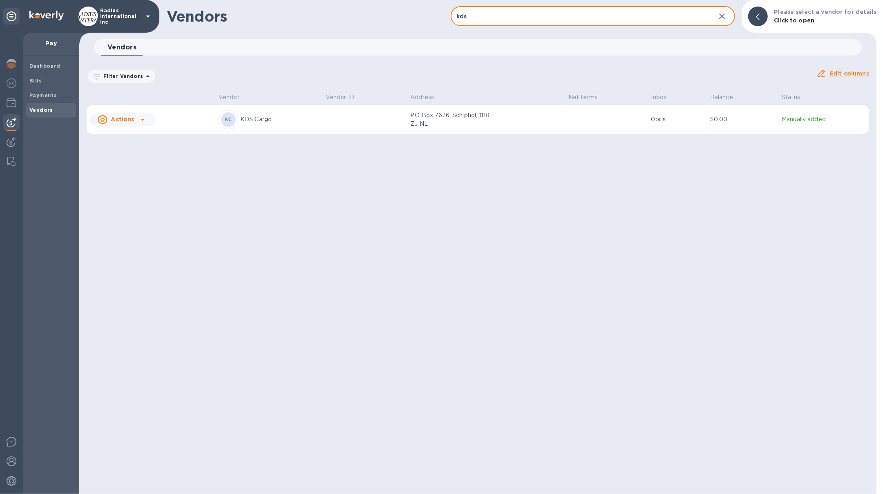
type input "kds"
click at [550, 129] on td "P.O Box 7636, Schiphol, 1118 ZJ NL" at bounding box center [486, 119] width 158 height 29
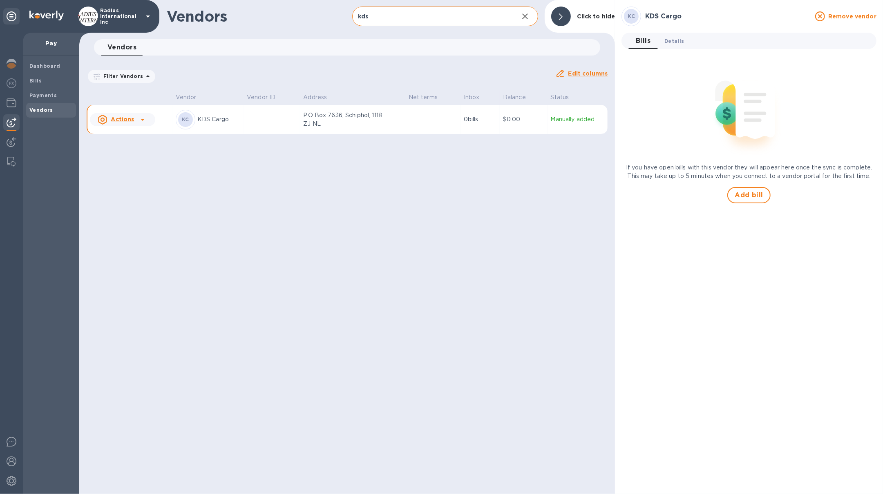
click at [684, 47] on button "Details 0" at bounding box center [674, 41] width 33 height 16
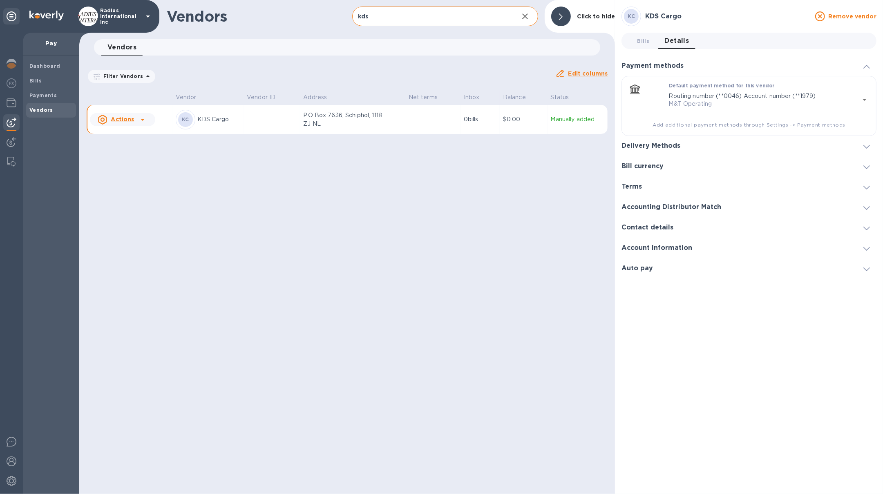
click at [662, 208] on h3 "Accounting Distributor Match" at bounding box center [671, 207] width 100 height 8
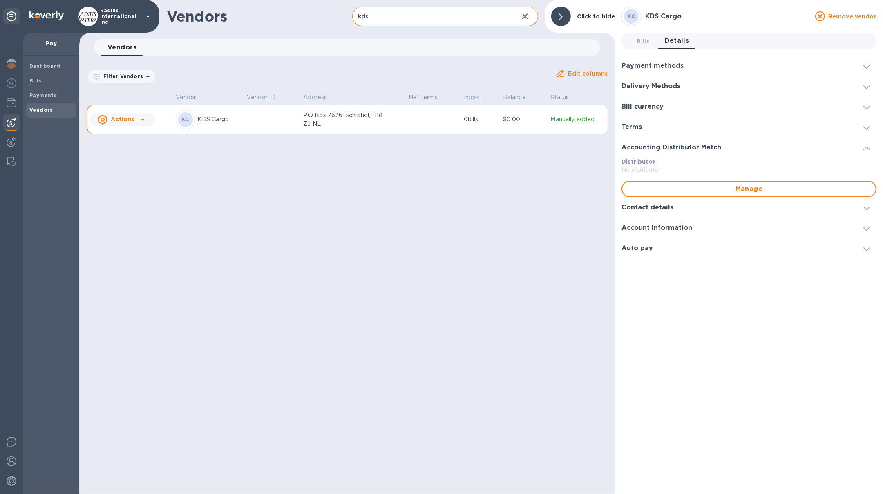
click at [662, 208] on h3 "Contact details" at bounding box center [647, 208] width 52 height 8
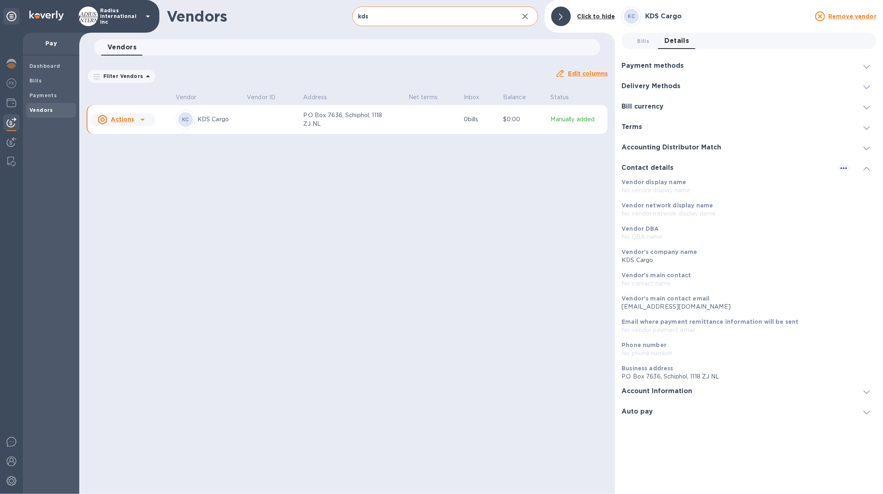
click at [728, 312] on div "Vendor's main contact email collection.9070@kdscargo.com" at bounding box center [745, 302] width 255 height 23
click at [137, 18] on p "Radius International Inc" at bounding box center [120, 16] width 41 height 17
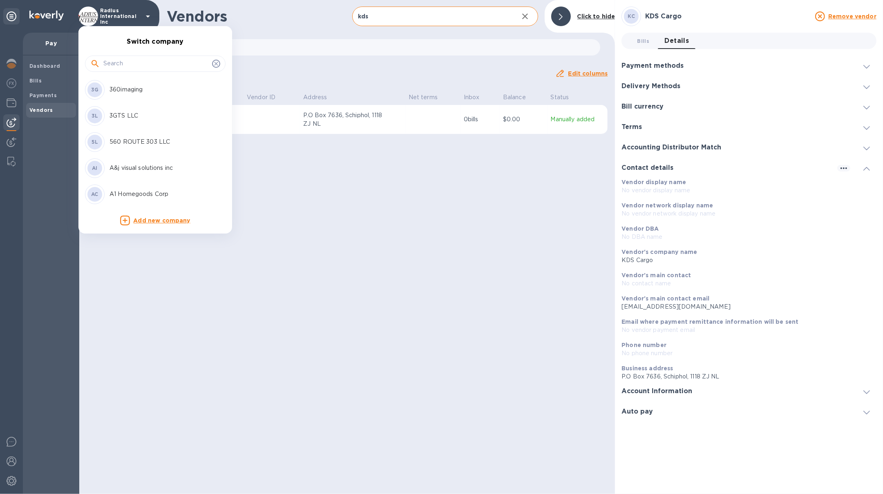
click at [129, 63] on input "text" at bounding box center [155, 64] width 105 height 12
type input "ds"
click at [150, 141] on p "DS International Traders, LLC" at bounding box center [160, 142] width 103 height 9
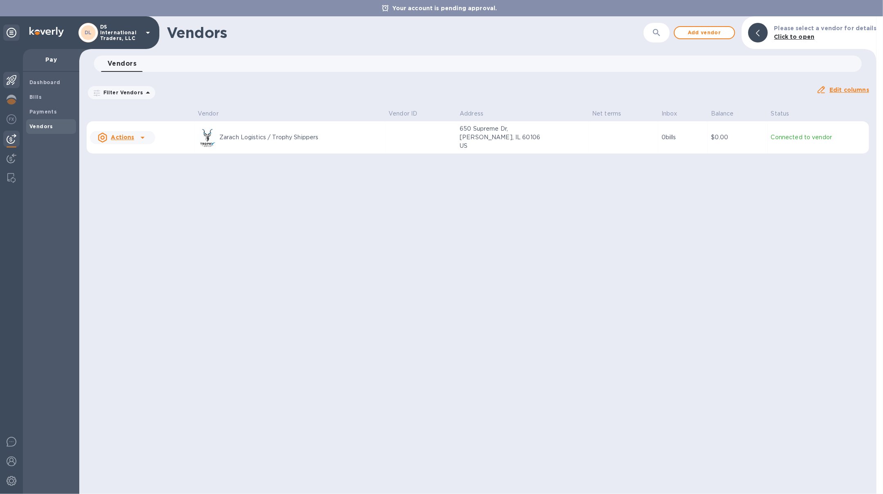
click at [13, 74] on div at bounding box center [11, 81] width 16 height 18
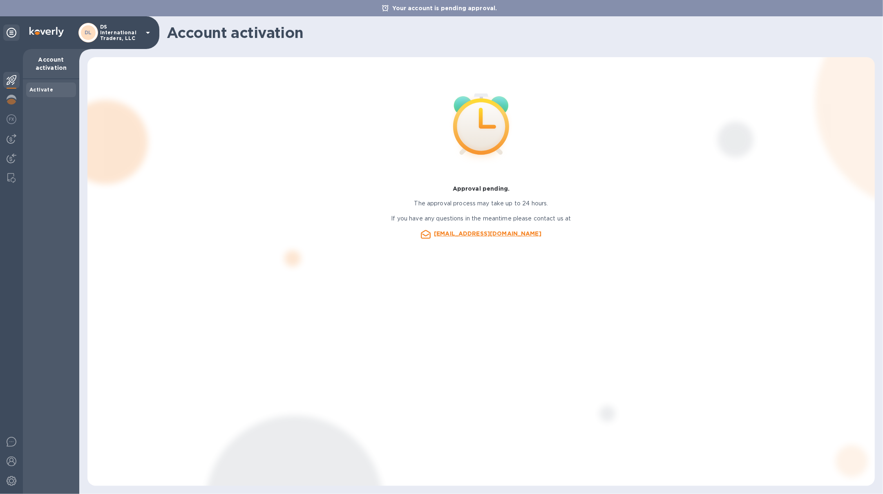
click at [16, 82] on div at bounding box center [11, 81] width 16 height 18
click at [11, 104] on img at bounding box center [12, 100] width 10 height 10
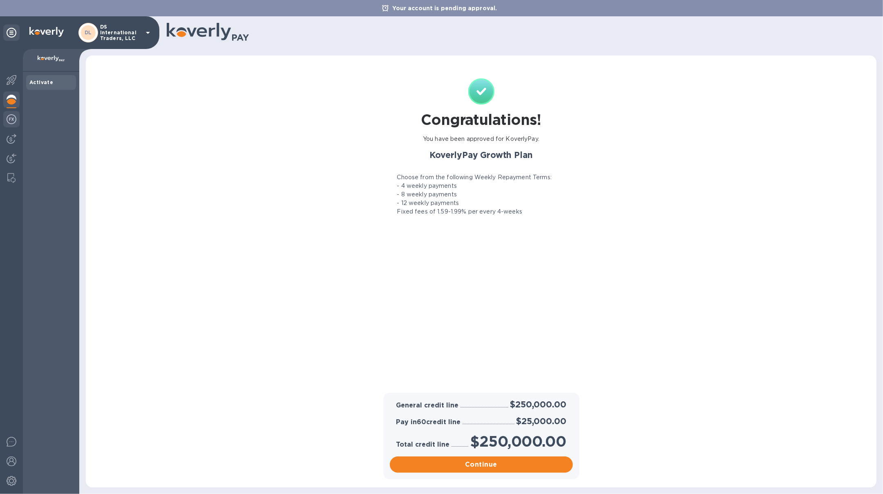
click at [17, 122] on div at bounding box center [11, 120] width 16 height 18
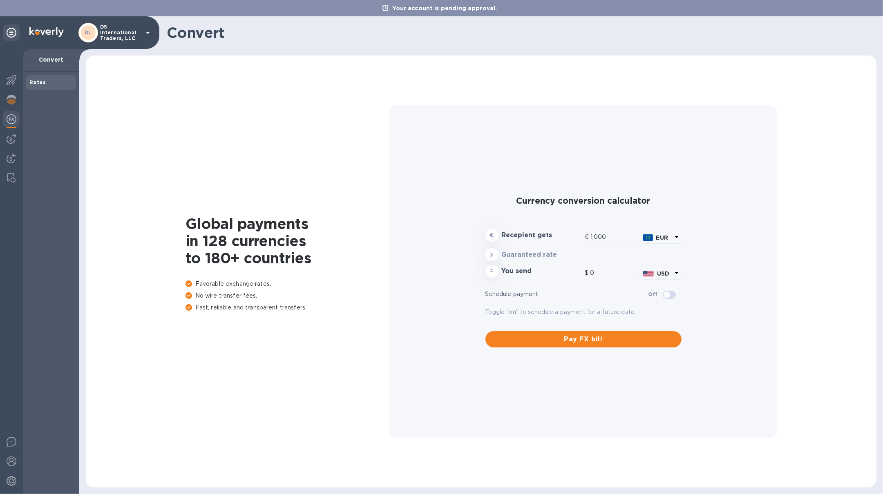
type input "1,174.15"
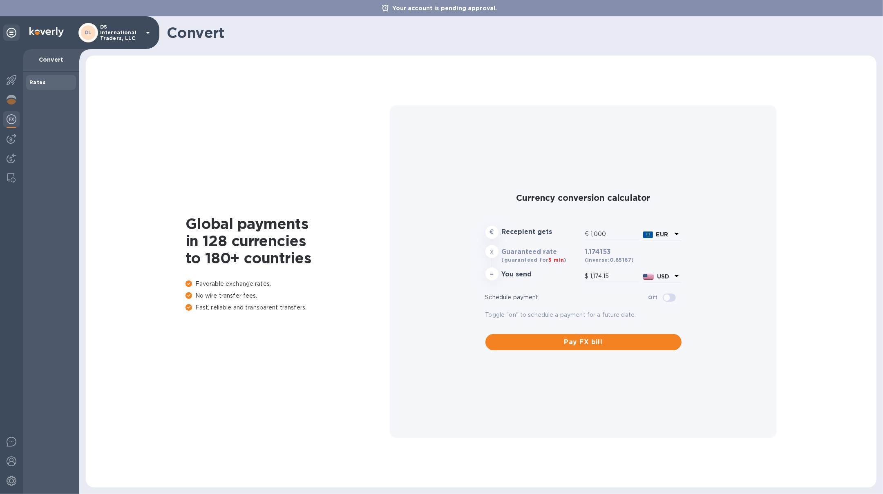
click at [121, 37] on p "DS International Traders, LLC" at bounding box center [120, 32] width 41 height 17
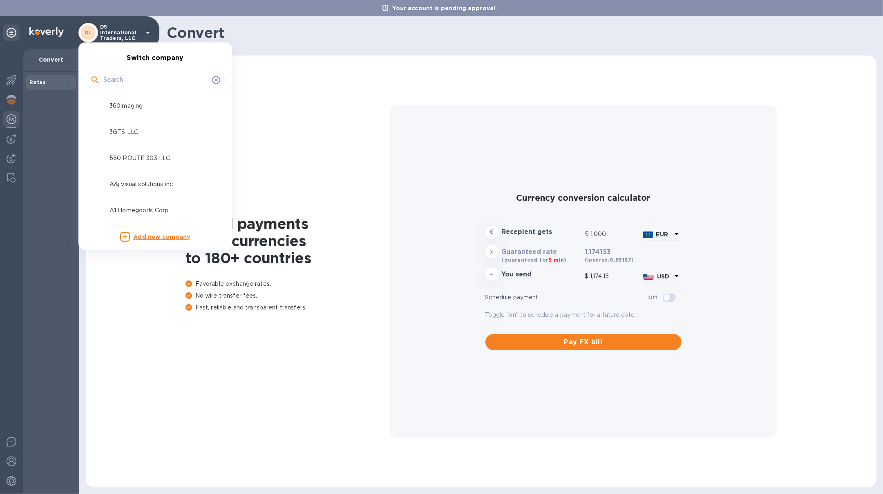
click at [132, 86] on div at bounding box center [155, 80] width 141 height 16
click at [132, 84] on input "text" at bounding box center [155, 80] width 105 height 12
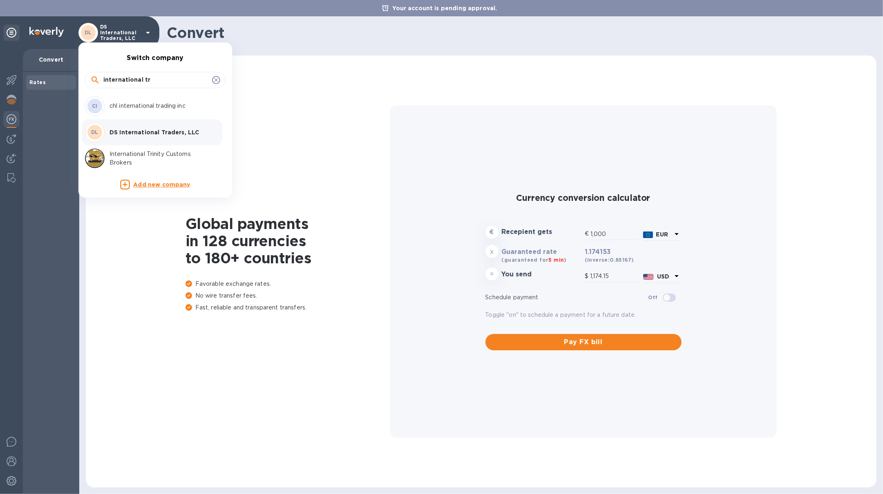
type input "international tr"
click at [174, 158] on p "International Trinity Customs Brokers" at bounding box center [160, 158] width 103 height 17
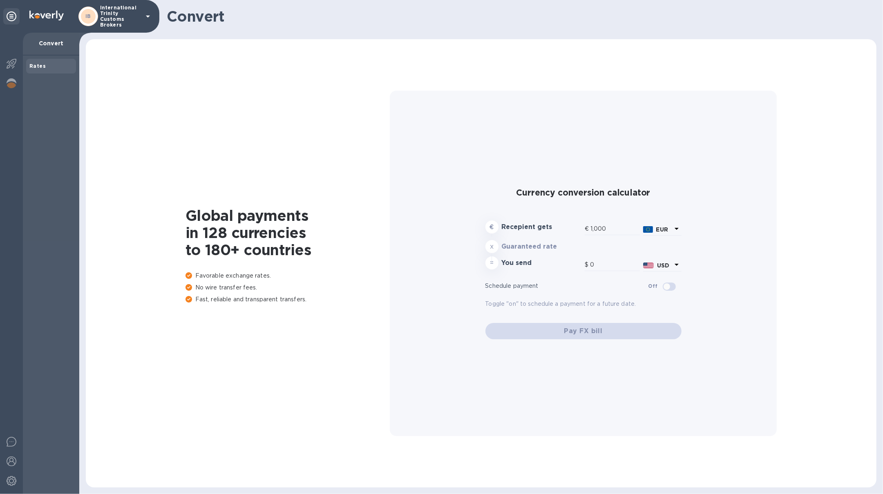
type input "1,174.15"
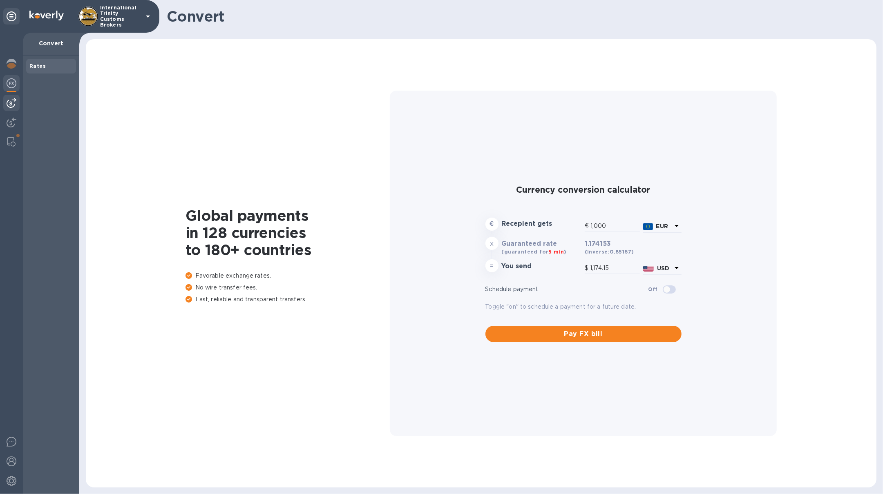
click at [16, 100] on img at bounding box center [12, 103] width 10 height 10
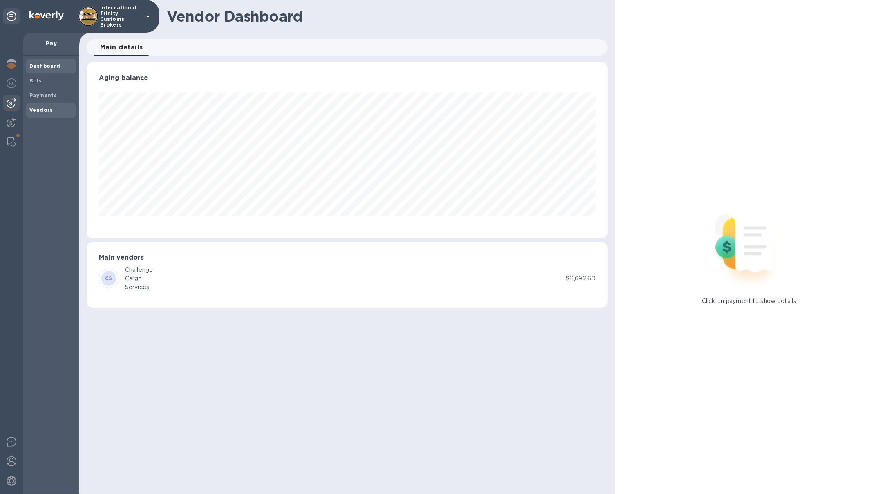
scroll to position [176, 521]
click at [96, 16] on img at bounding box center [88, 17] width 20 height 20
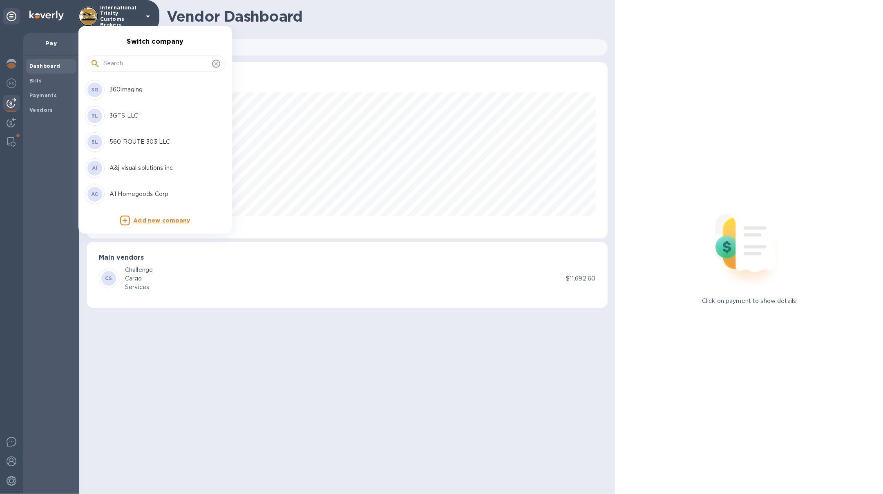
click at [132, 60] on input "text" at bounding box center [155, 64] width 105 height 12
type input "ds"
click at [137, 138] on p "DS International Traders, LLC" at bounding box center [160, 142] width 103 height 9
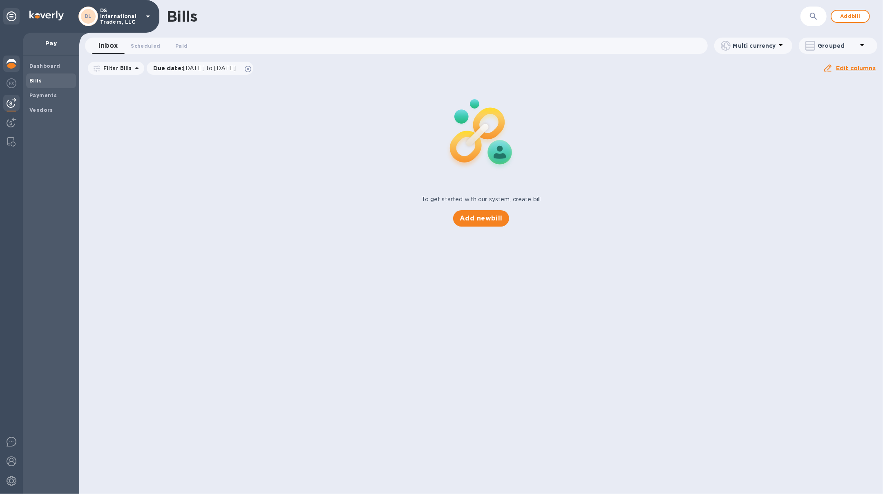
click at [16, 60] on img at bounding box center [12, 64] width 10 height 10
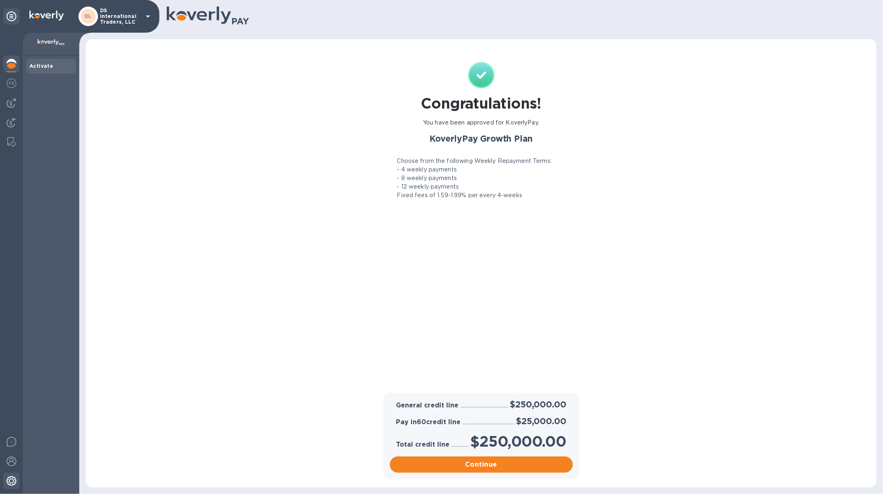
click at [15, 482] on img at bounding box center [12, 481] width 10 height 10
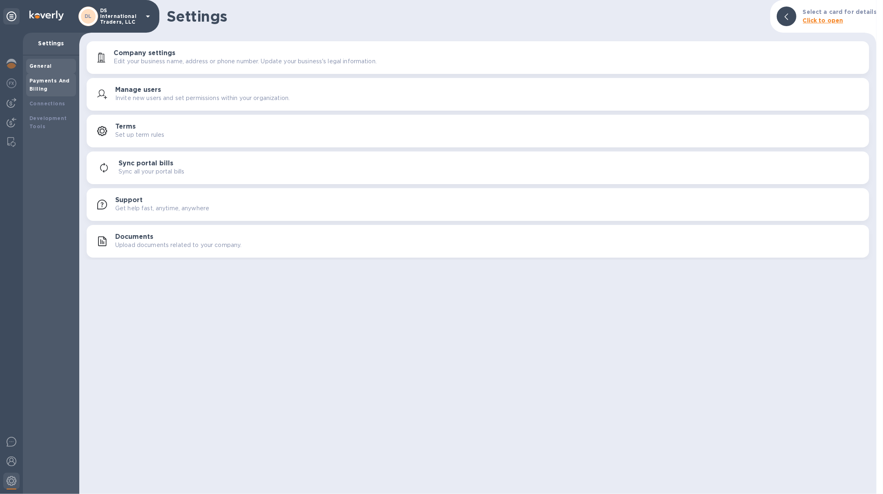
click at [47, 88] on div "Payments And Billing" at bounding box center [50, 85] width 43 height 16
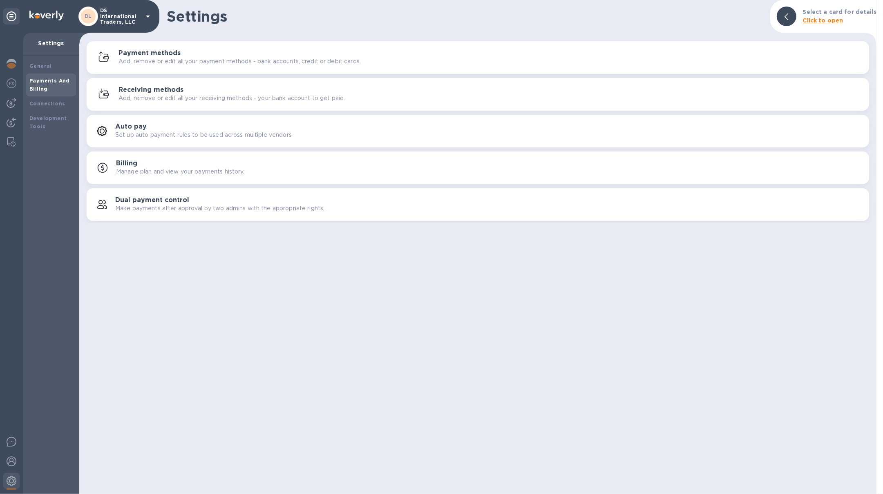
click at [174, 60] on p "Add, remove or edit all your payment methods - bank accounts, credit or debit c…" at bounding box center [239, 61] width 242 height 9
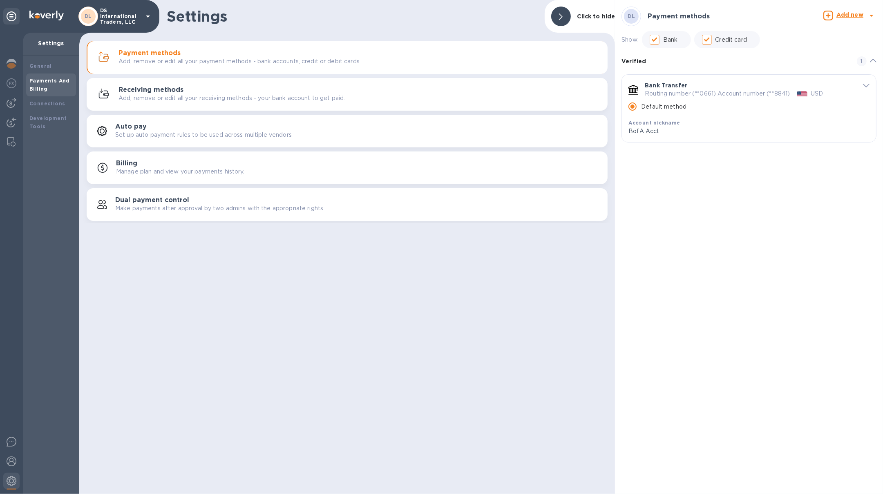
click at [2, 105] on div at bounding box center [11, 264] width 23 height 462
click at [8, 104] on img at bounding box center [12, 103] width 10 height 10
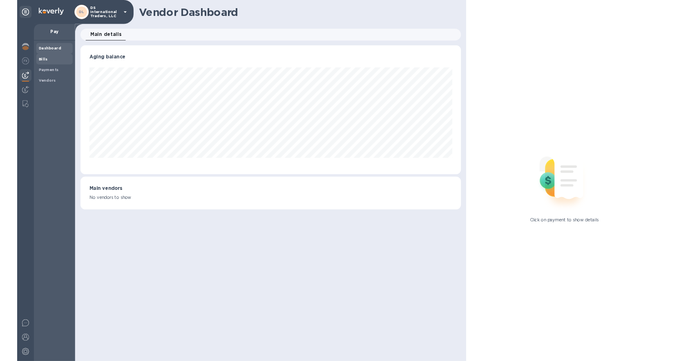
scroll to position [176, 521]
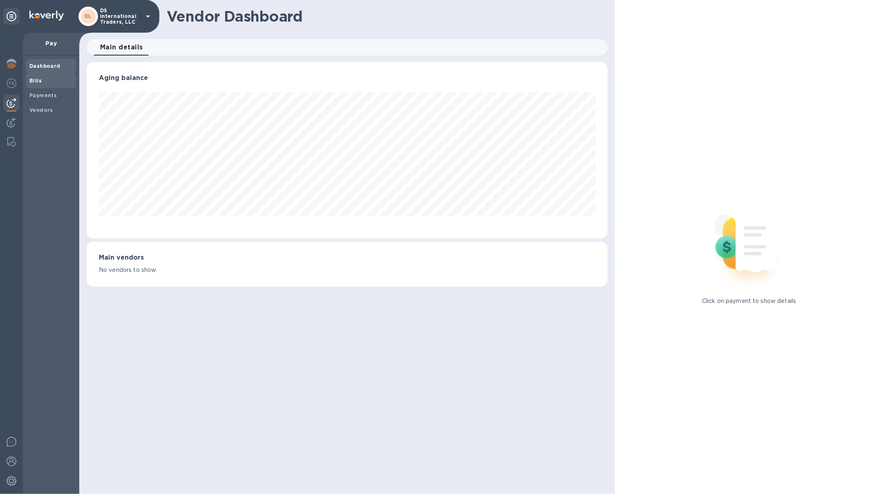
click at [45, 85] on span "Bills" at bounding box center [50, 81] width 43 height 8
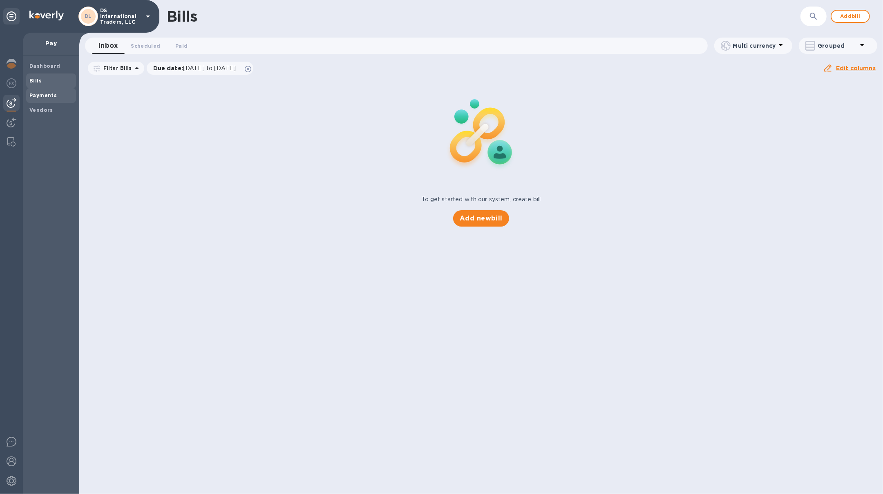
click at [44, 92] on span "Payments" at bounding box center [42, 96] width 27 height 8
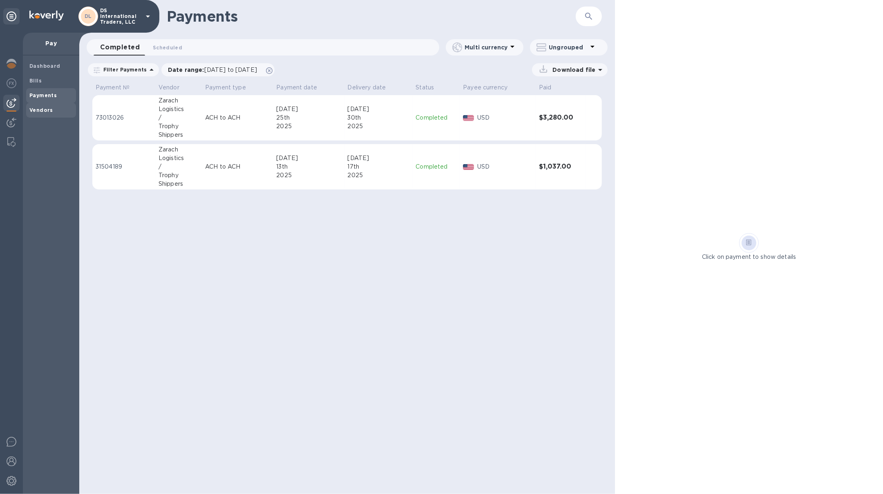
click at [45, 111] on b "Vendors" at bounding box center [41, 110] width 24 height 6
